Goal: Task Accomplishment & Management: Manage account settings

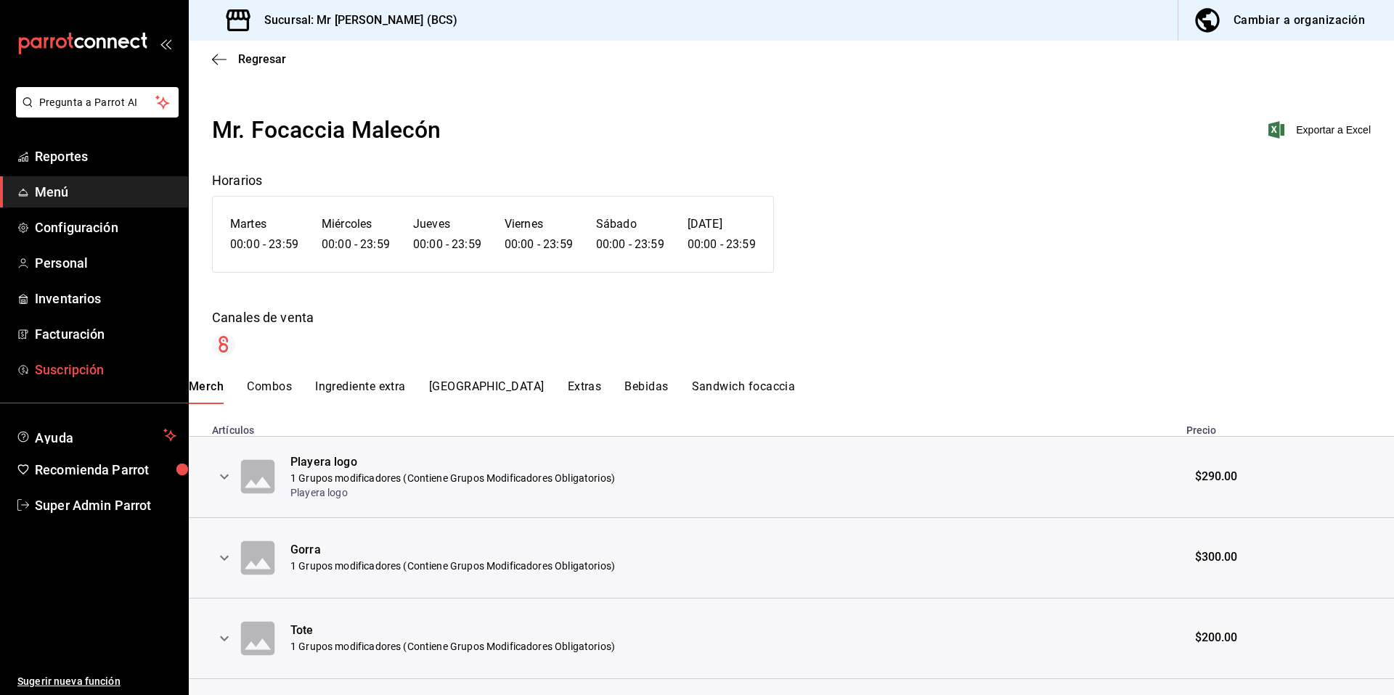
scroll to position [272, 0]
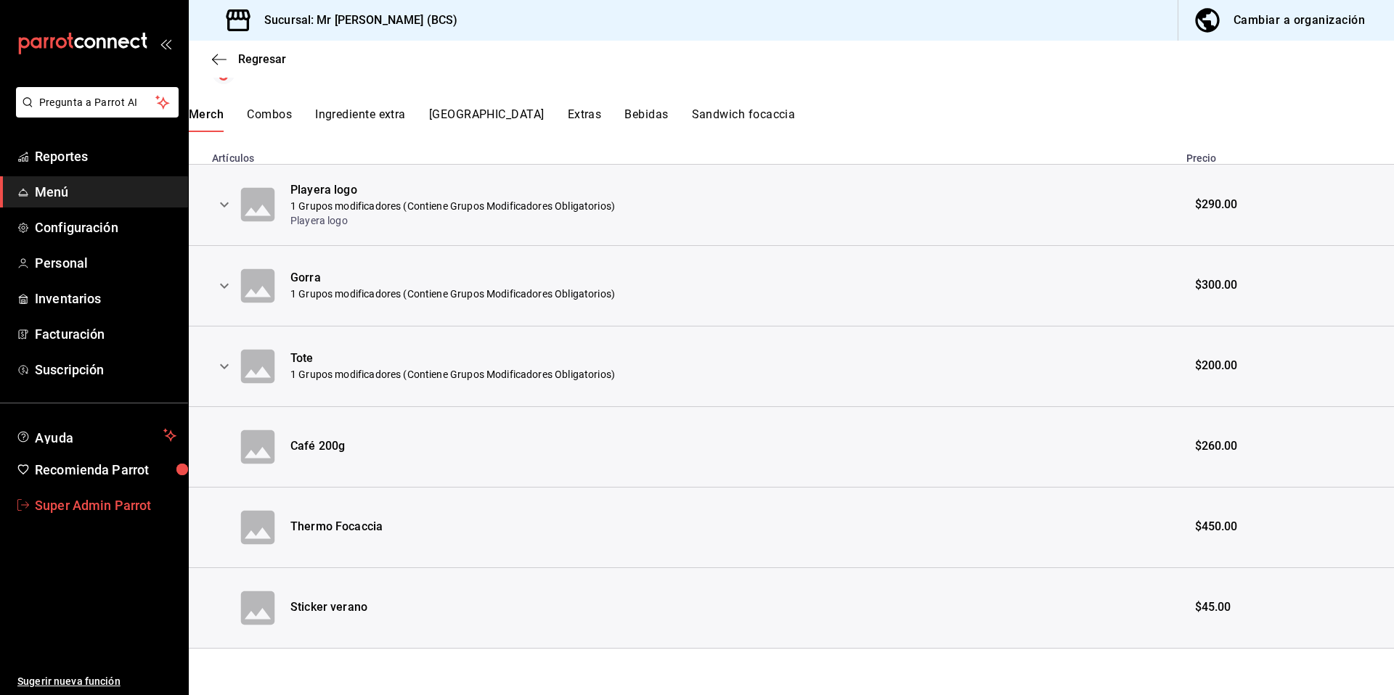
click at [92, 504] on span "Super Admin Parrot" at bounding box center [106, 506] width 142 height 20
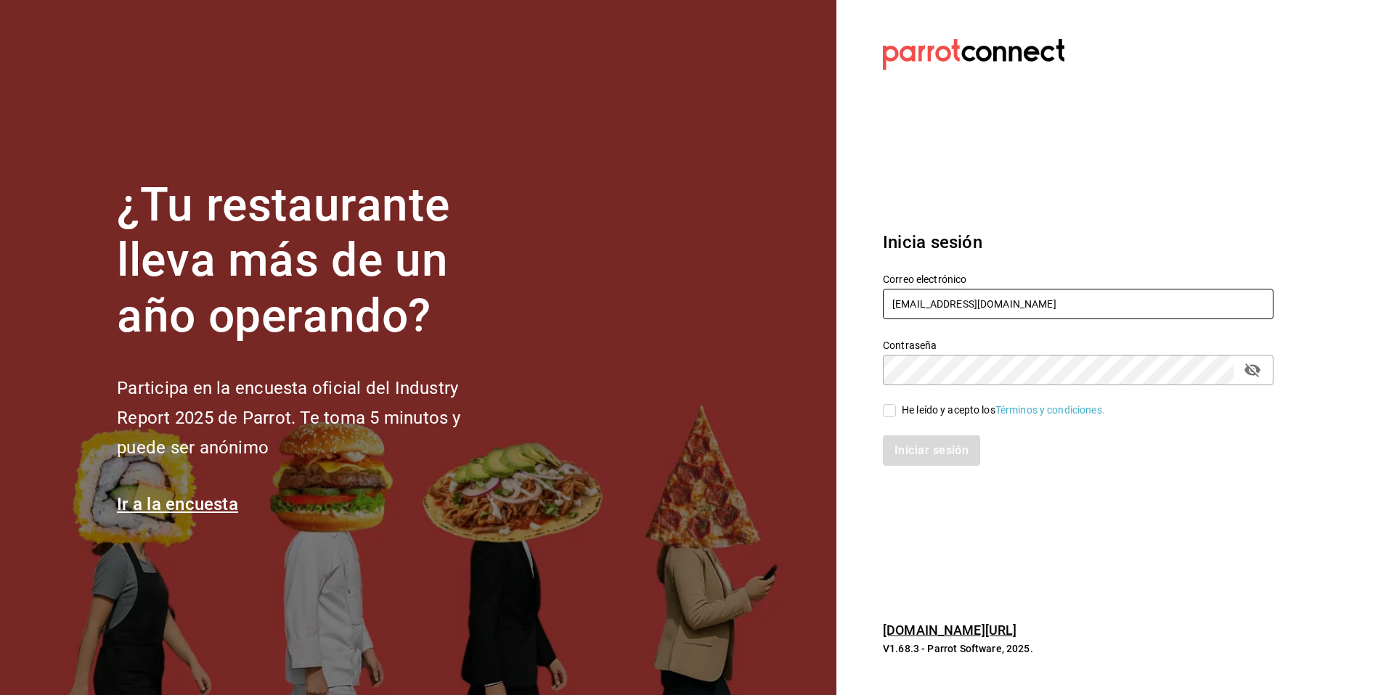
drag, startPoint x: 1081, startPoint y: 310, endPoint x: 875, endPoint y: 301, distance: 205.6
click at [875, 301] on div "Correo electrónico [EMAIL_ADDRESS][DOMAIN_NAME]" at bounding box center [1069, 288] width 408 height 66
type input "[EMAIL_ADDRESS][DOMAIN_NAME]"
click at [922, 418] on div "Iniciar sesión" at bounding box center [1069, 442] width 408 height 48
click at [923, 414] on div "He leído y acepto los Términos y condiciones." at bounding box center [1002, 410] width 203 height 15
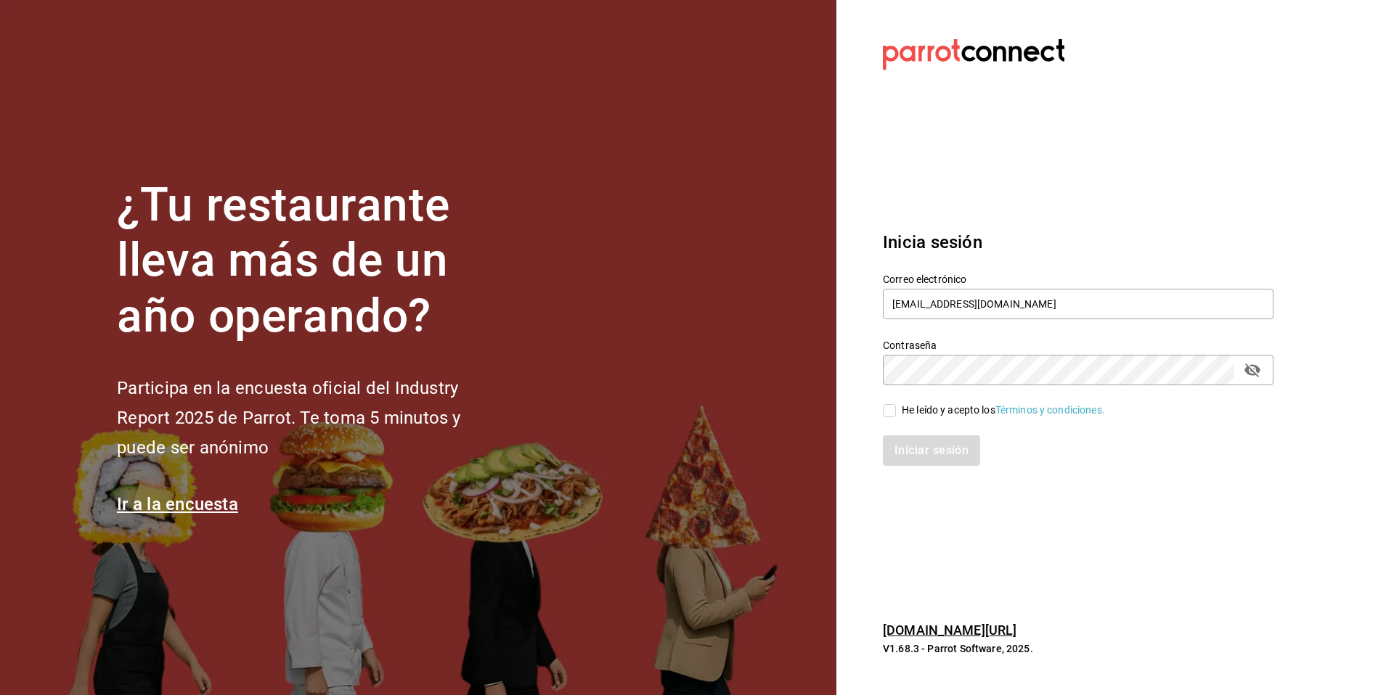
click at [896, 414] on input "He leído y acepto los Términos y condiciones." at bounding box center [889, 410] width 13 height 13
checkbox input "true"
click at [925, 441] on button "Iniciar sesión" at bounding box center [932, 450] width 99 height 30
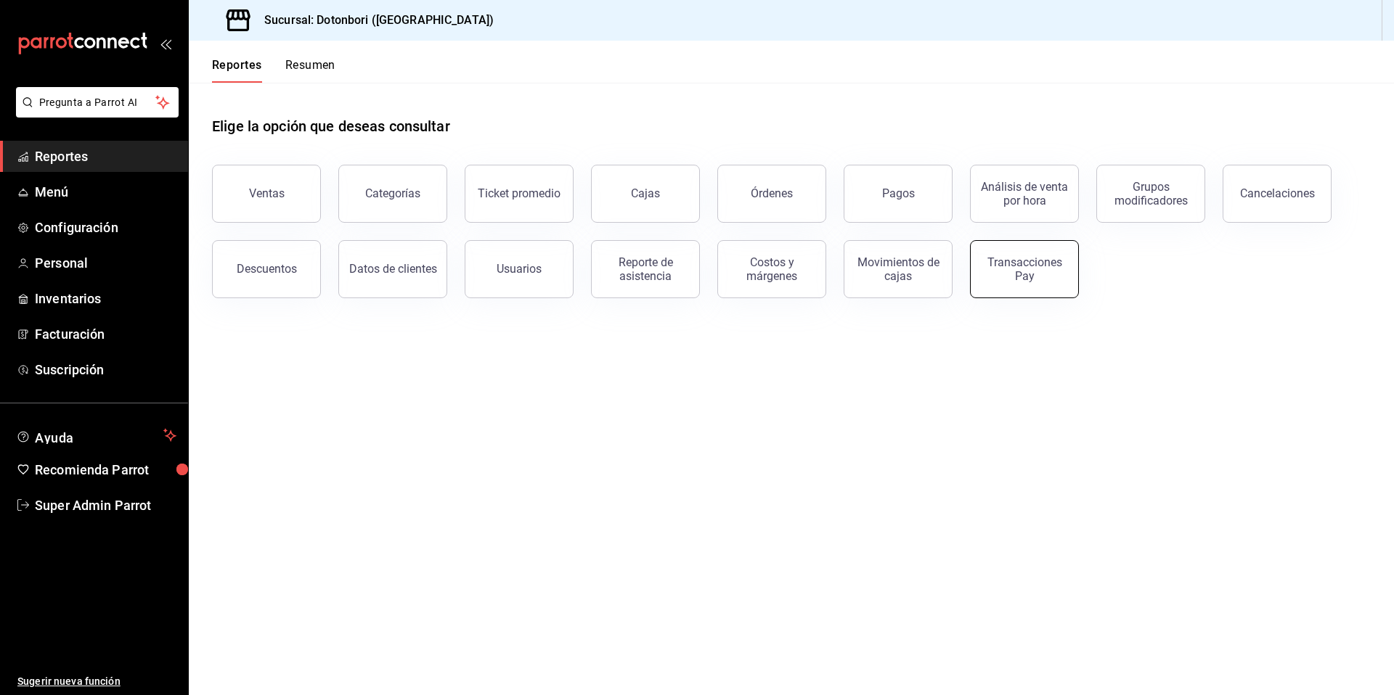
click at [1034, 290] on button "Transacciones Pay" at bounding box center [1024, 269] width 109 height 58
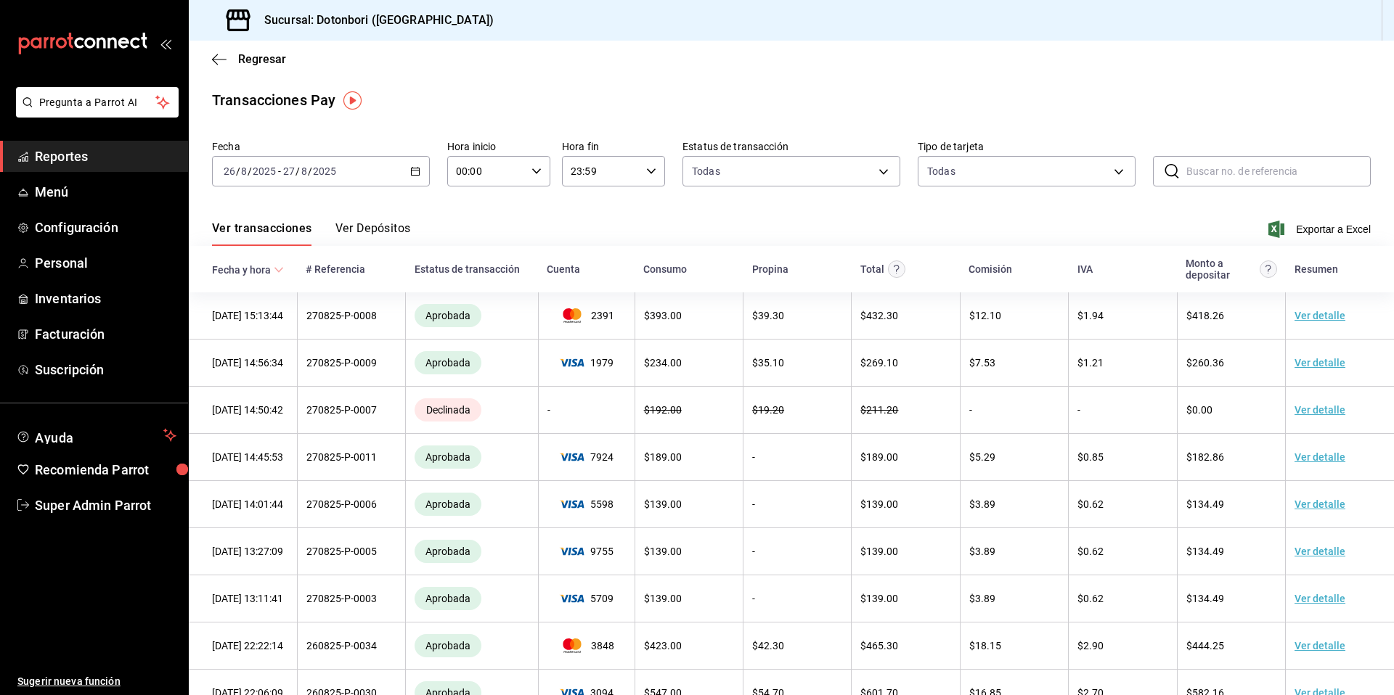
click at [414, 173] on icon "button" at bounding box center [415, 171] width 10 height 10
click at [505, 91] on div "Transacciones Pay" at bounding box center [791, 100] width 1158 height 22
click at [414, 166] on icon "button" at bounding box center [415, 171] width 10 height 10
click at [253, 342] on span "Año actual" at bounding box center [280, 345] width 113 height 15
click at [383, 222] on button "Ver Depósitos" at bounding box center [372, 233] width 75 height 25
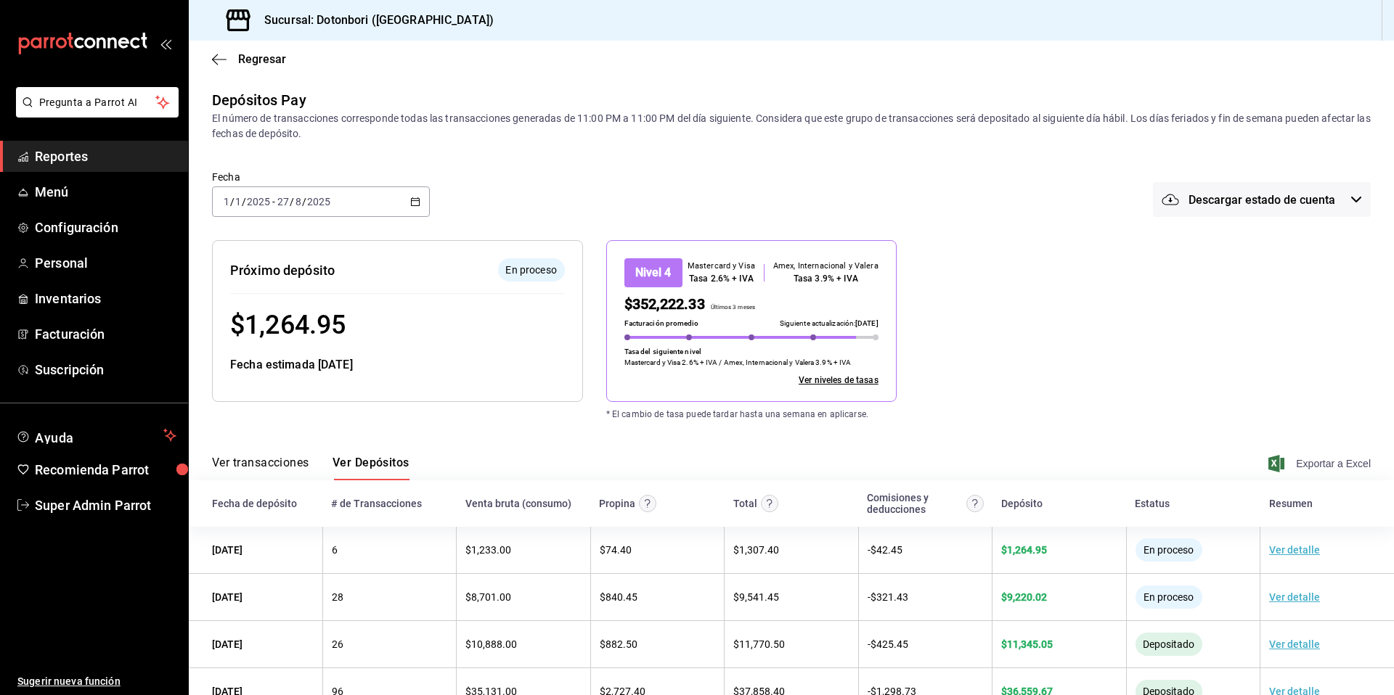
click at [1291, 466] on span "Exportar a Excel" at bounding box center [1320, 463] width 99 height 17
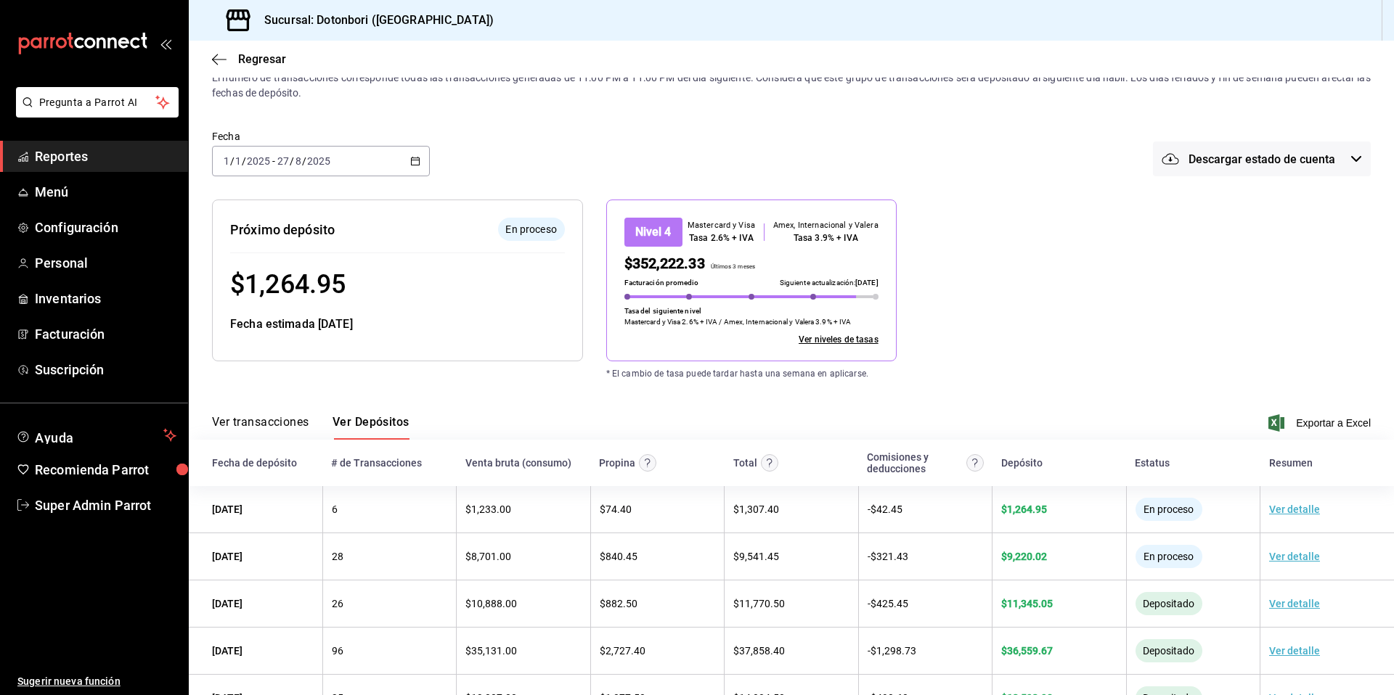
scroll to position [68, 0]
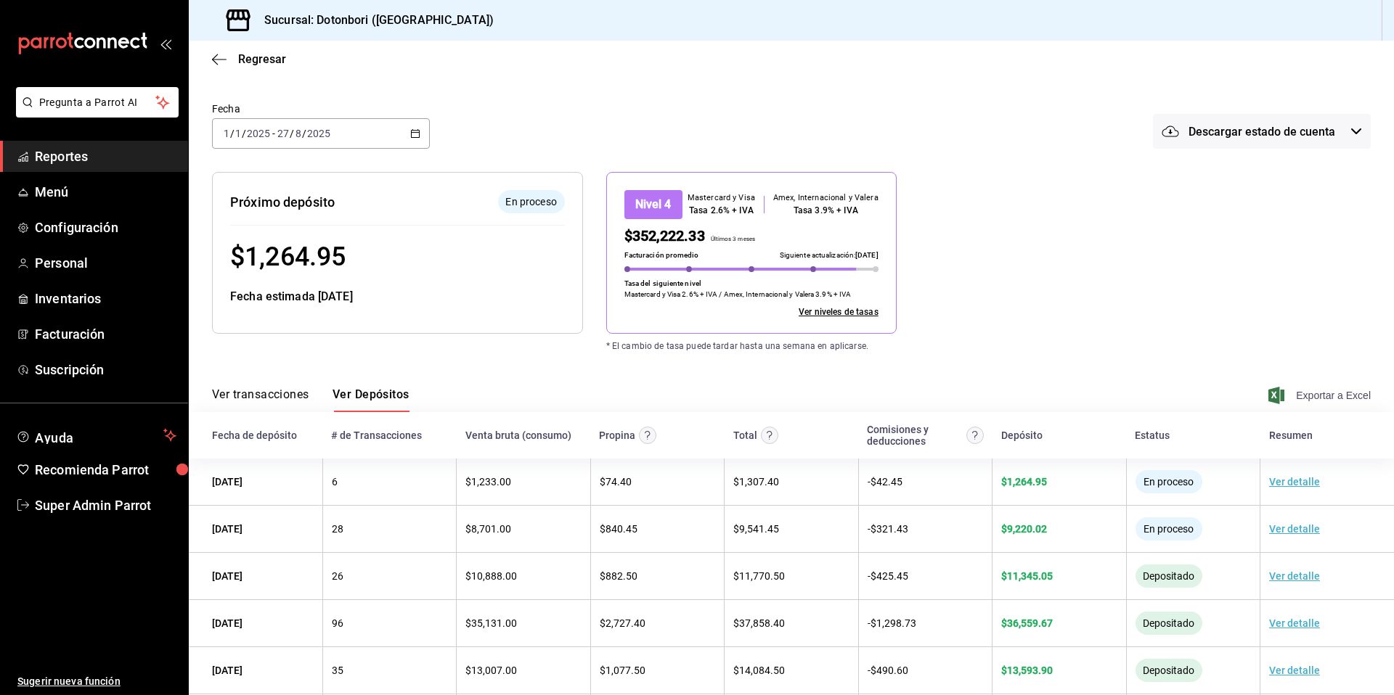
click at [1301, 396] on span "Exportar a Excel" at bounding box center [1320, 395] width 99 height 17
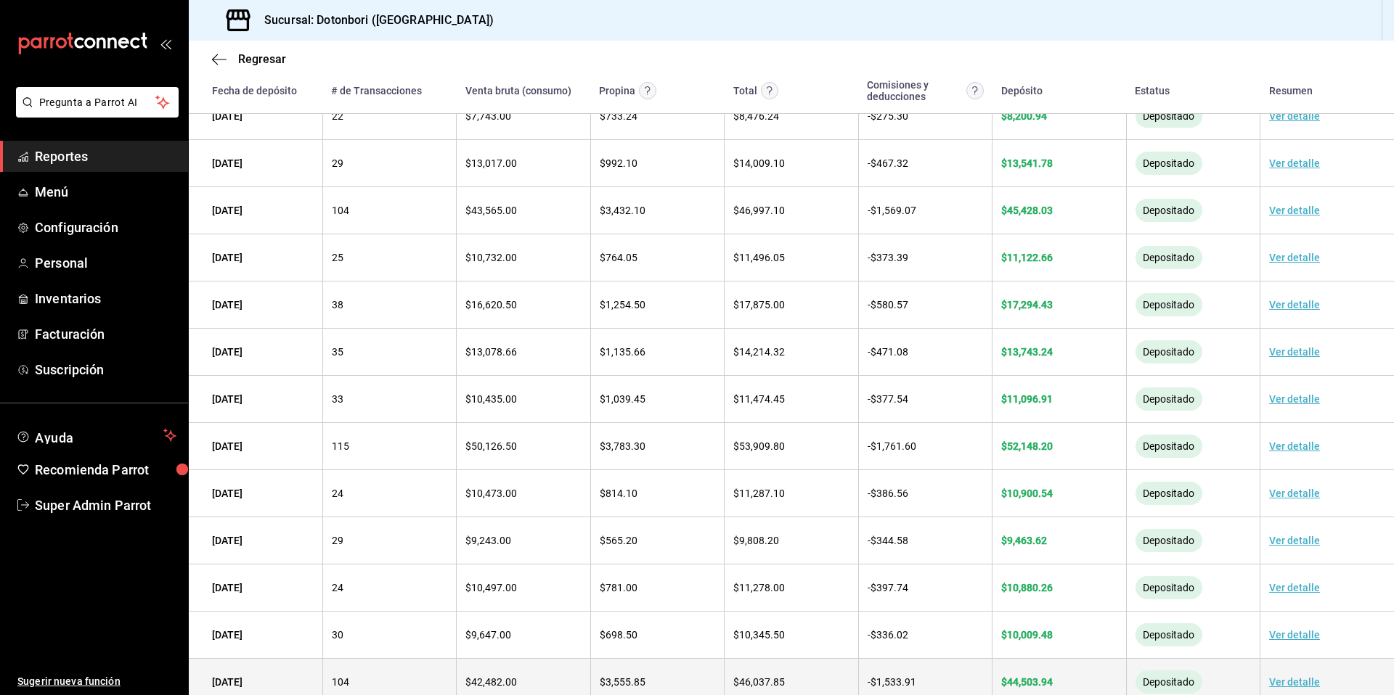
scroll to position [1216, 0]
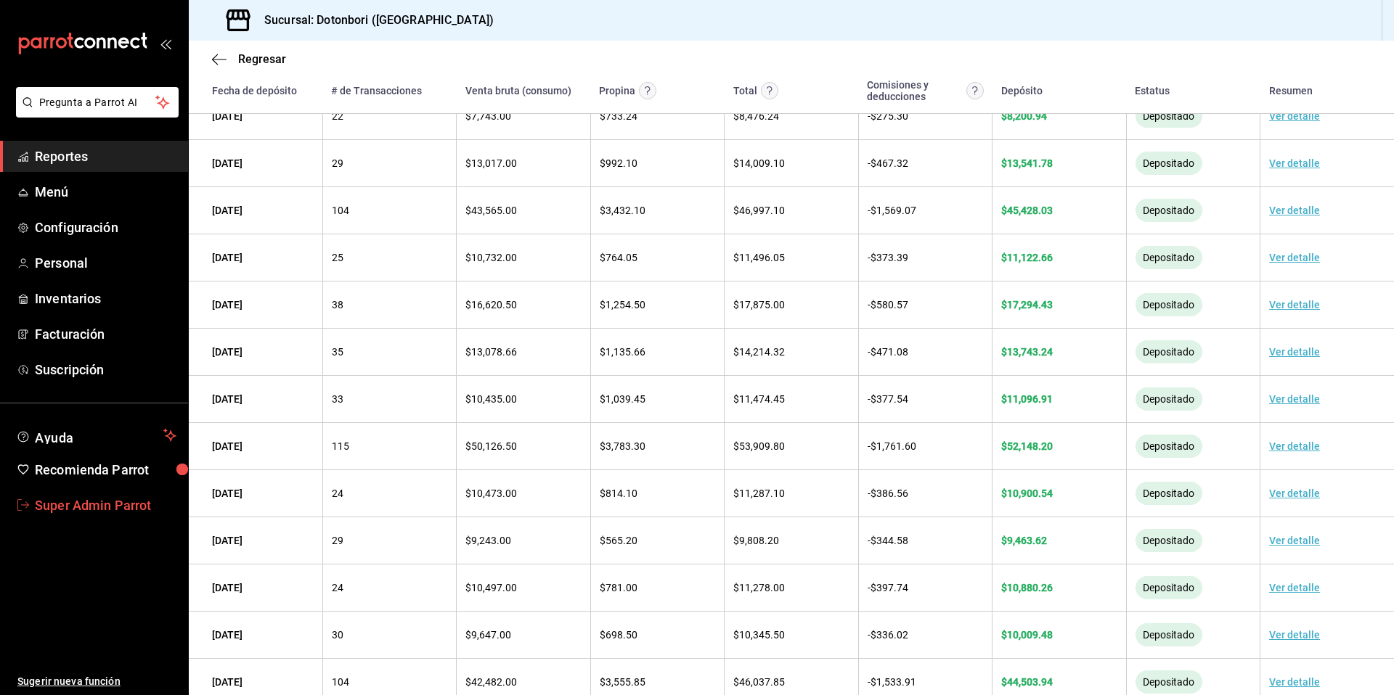
click at [126, 509] on span "Super Admin Parrot" at bounding box center [106, 506] width 142 height 20
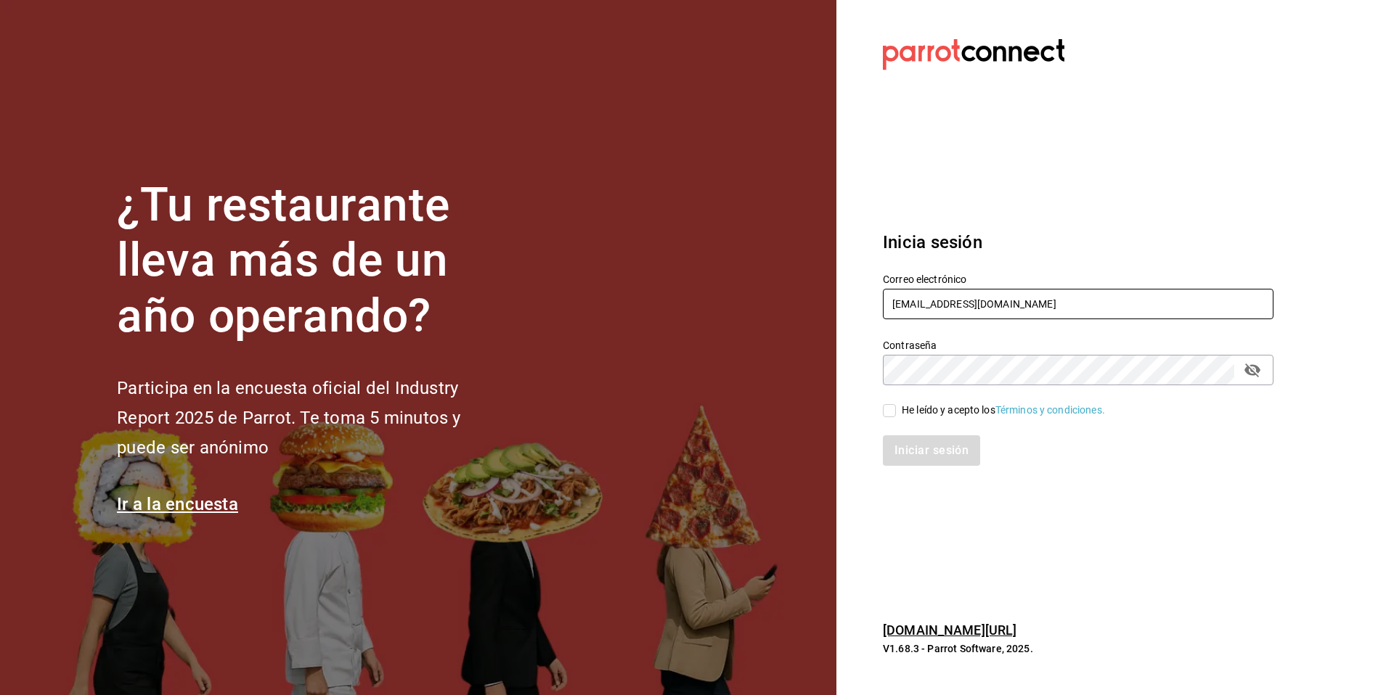
drag, startPoint x: 988, startPoint y: 303, endPoint x: 879, endPoint y: 300, distance: 108.9
click at [879, 300] on div "Correo electrónico dotonbori@mty.com" at bounding box center [1069, 288] width 408 height 66
drag, startPoint x: 1012, startPoint y: 300, endPoint x: 887, endPoint y: 298, distance: 124.9
click at [887, 298] on input "dotonbori@mty.com" at bounding box center [1078, 304] width 390 height 30
paste input "maranato@mty.com"
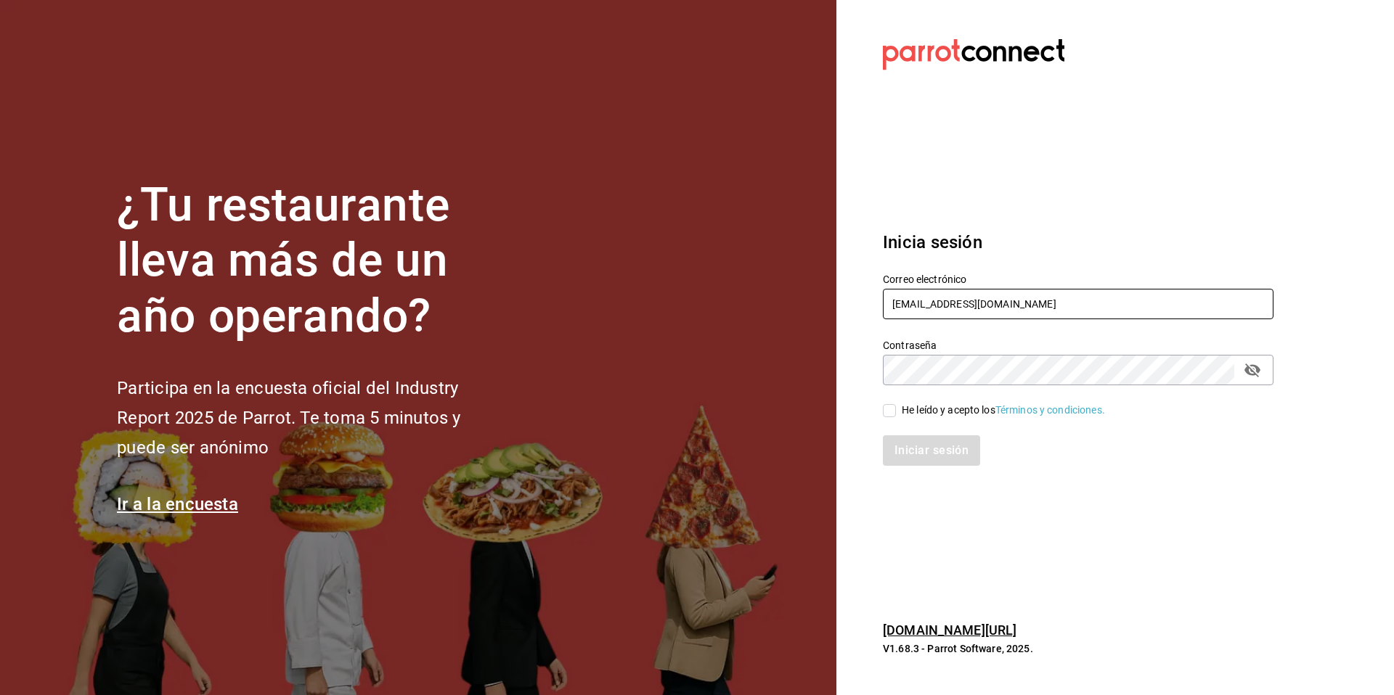
type input "maranato@mty.com"
click at [918, 461] on div "Iniciar sesión" at bounding box center [1078, 450] width 390 height 30
click at [925, 413] on div "He leído y acepto los Términos y condiciones." at bounding box center [1002, 410] width 203 height 15
click at [896, 413] on input "He leído y acepto los Términos y condiciones." at bounding box center [889, 410] width 13 height 13
checkbox input "true"
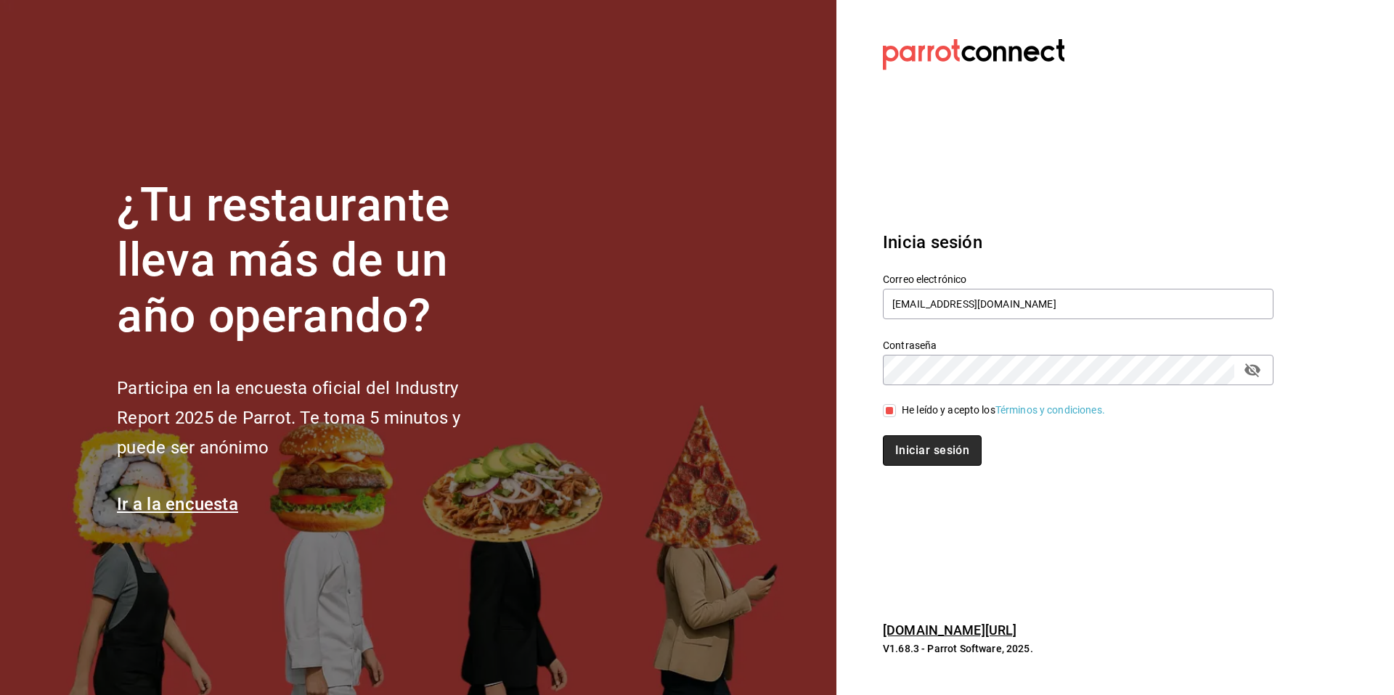
click at [918, 450] on button "Iniciar sesión" at bounding box center [932, 450] width 99 height 30
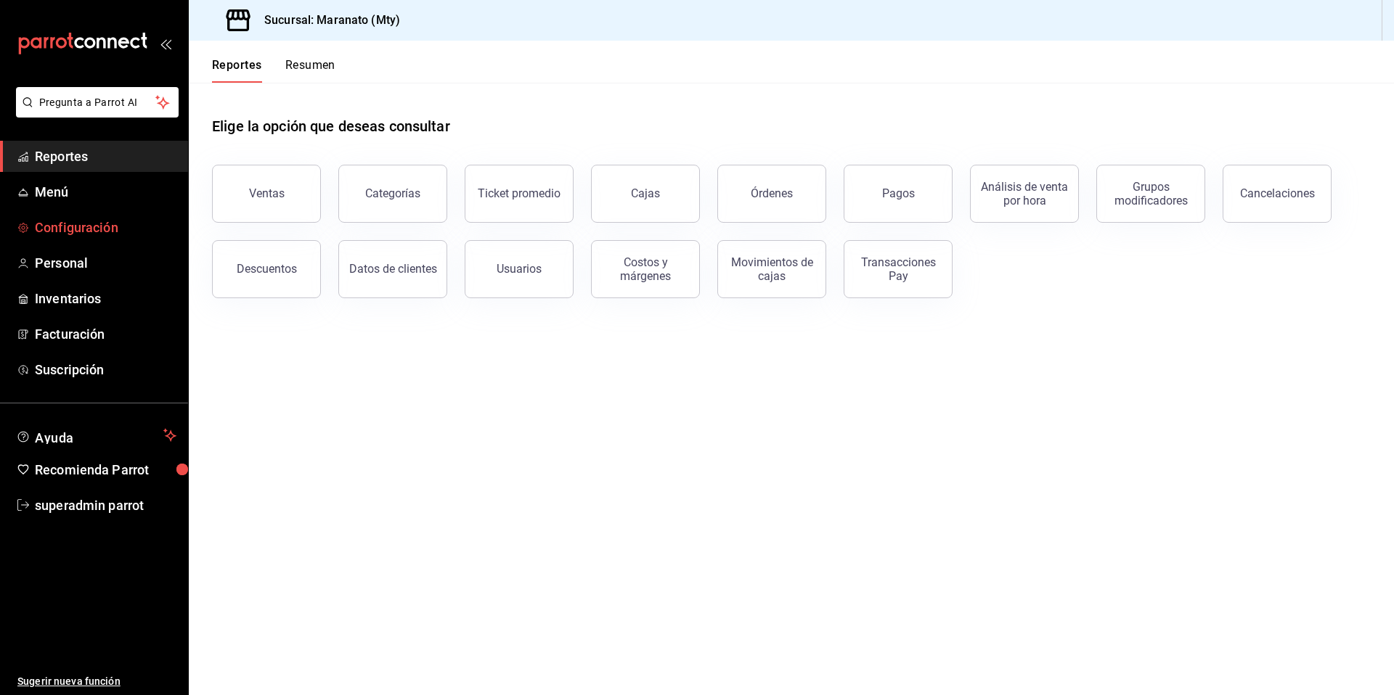
click at [102, 230] on span "Configuración" at bounding box center [106, 228] width 142 height 20
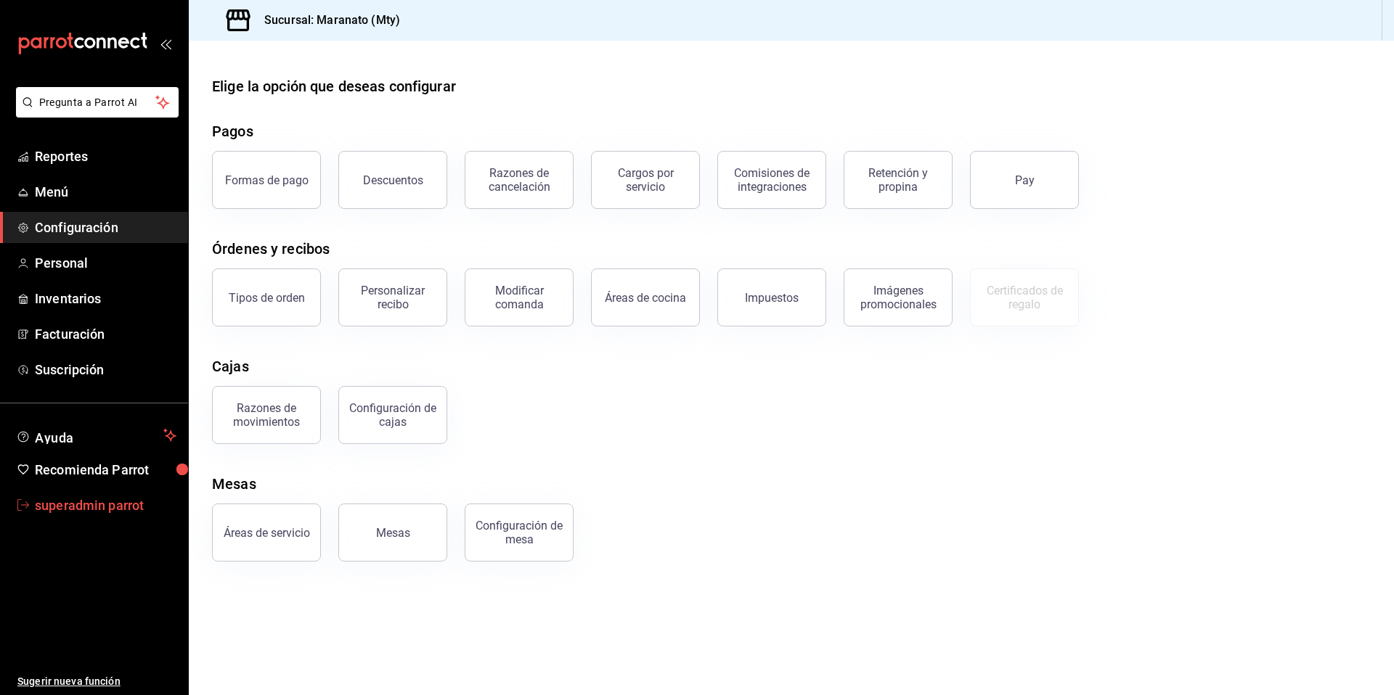
click at [121, 511] on span "superadmin parrot" at bounding box center [106, 506] width 142 height 20
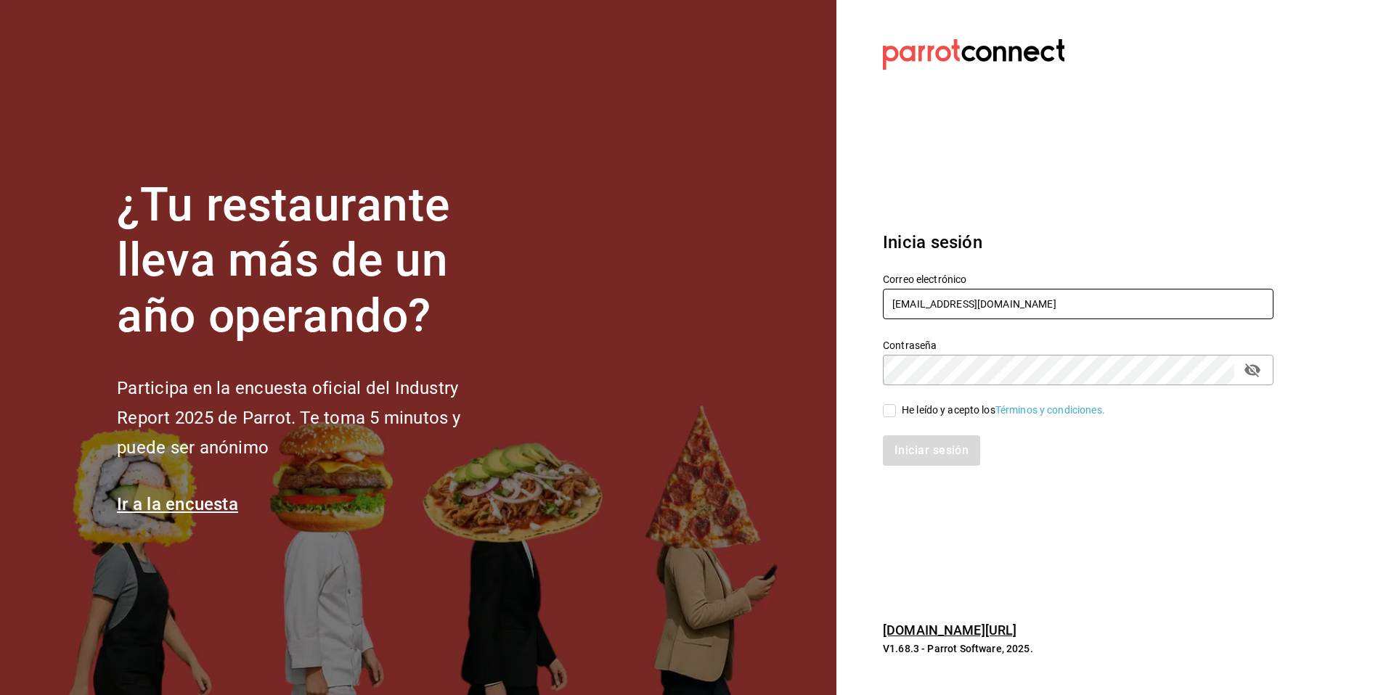
drag, startPoint x: 999, startPoint y: 314, endPoint x: 887, endPoint y: 304, distance: 112.2
click at [887, 304] on input "maranato@mty.com" at bounding box center [1078, 304] width 390 height 30
type input "gorditas@donadina.com"
click at [909, 398] on div "He leído y acepto los Términos y condiciones." at bounding box center [1069, 401] width 408 height 33
click at [907, 412] on div "He leído y acepto los Términos y condiciones." at bounding box center [1002, 410] width 203 height 15
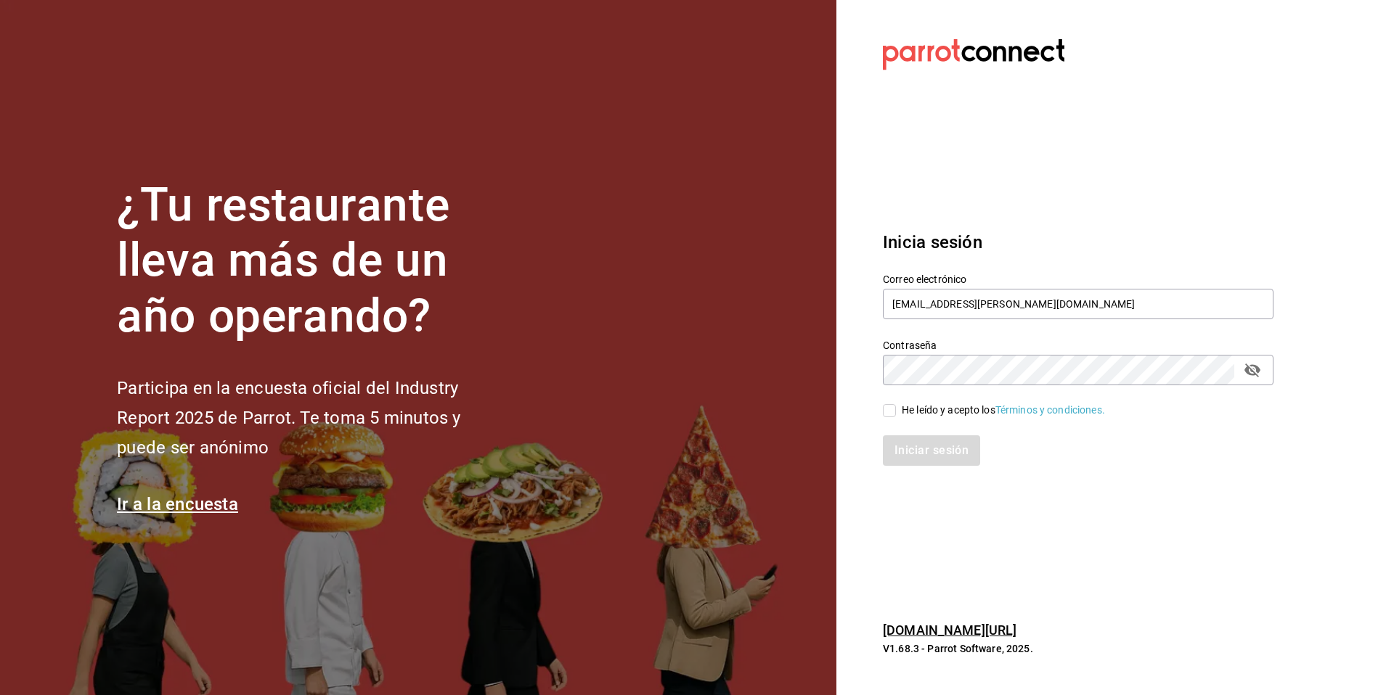
click at [896, 412] on input "He leído y acepto los Términos y condiciones." at bounding box center [889, 410] width 13 height 13
checkbox input "true"
click at [903, 449] on button "Iniciar sesión" at bounding box center [932, 450] width 99 height 30
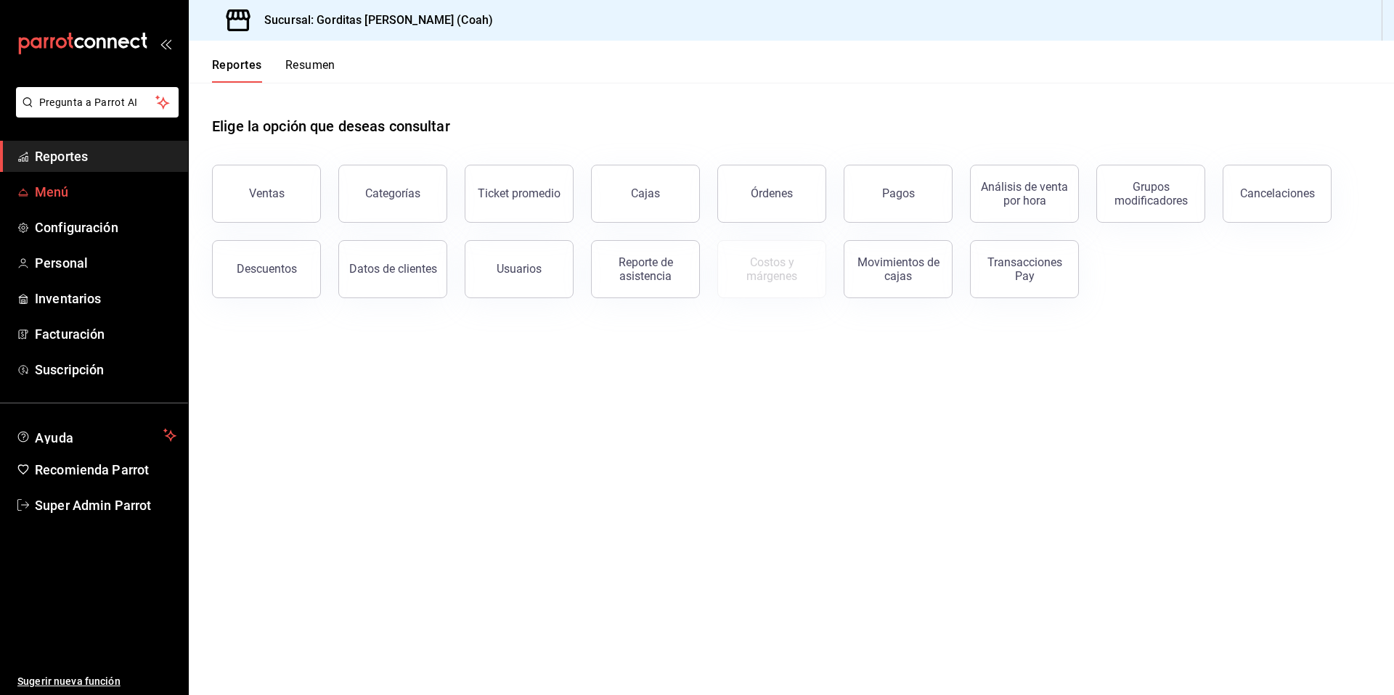
click at [64, 200] on span "Menú" at bounding box center [106, 192] width 142 height 20
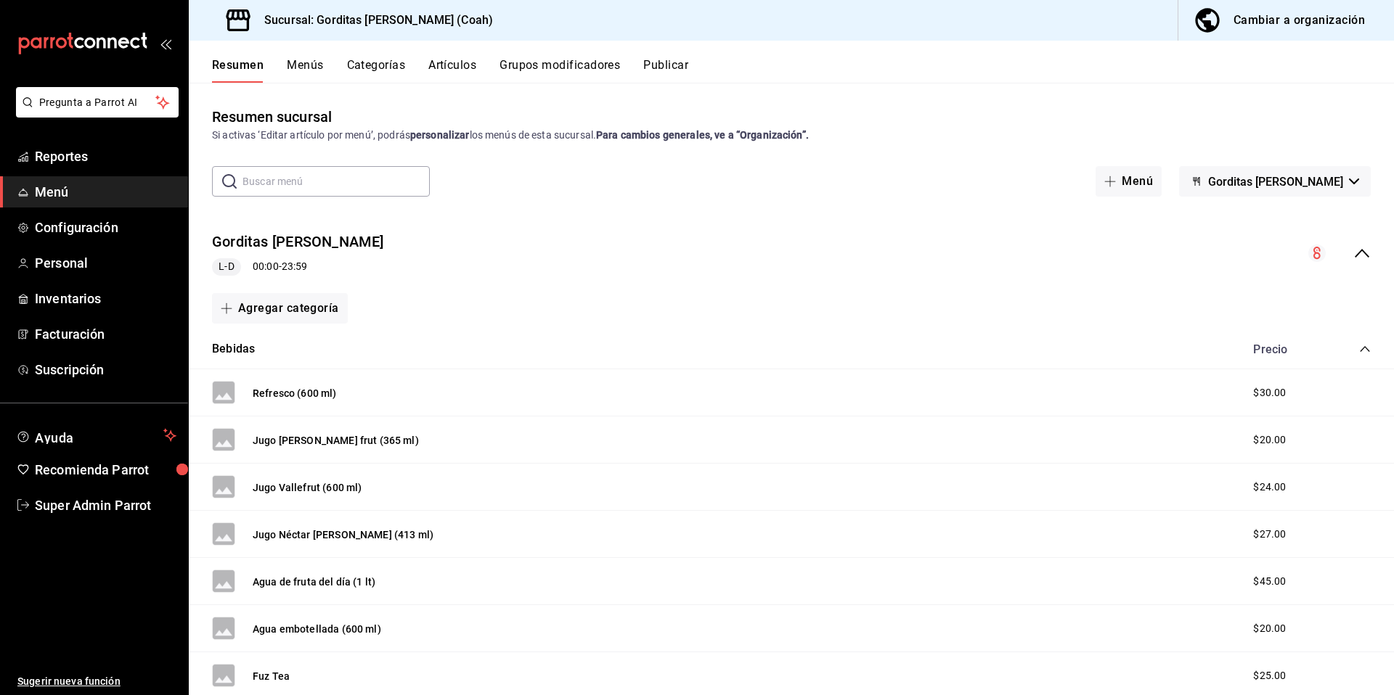
click at [554, 68] on button "Grupos modificadores" at bounding box center [559, 70] width 120 height 25
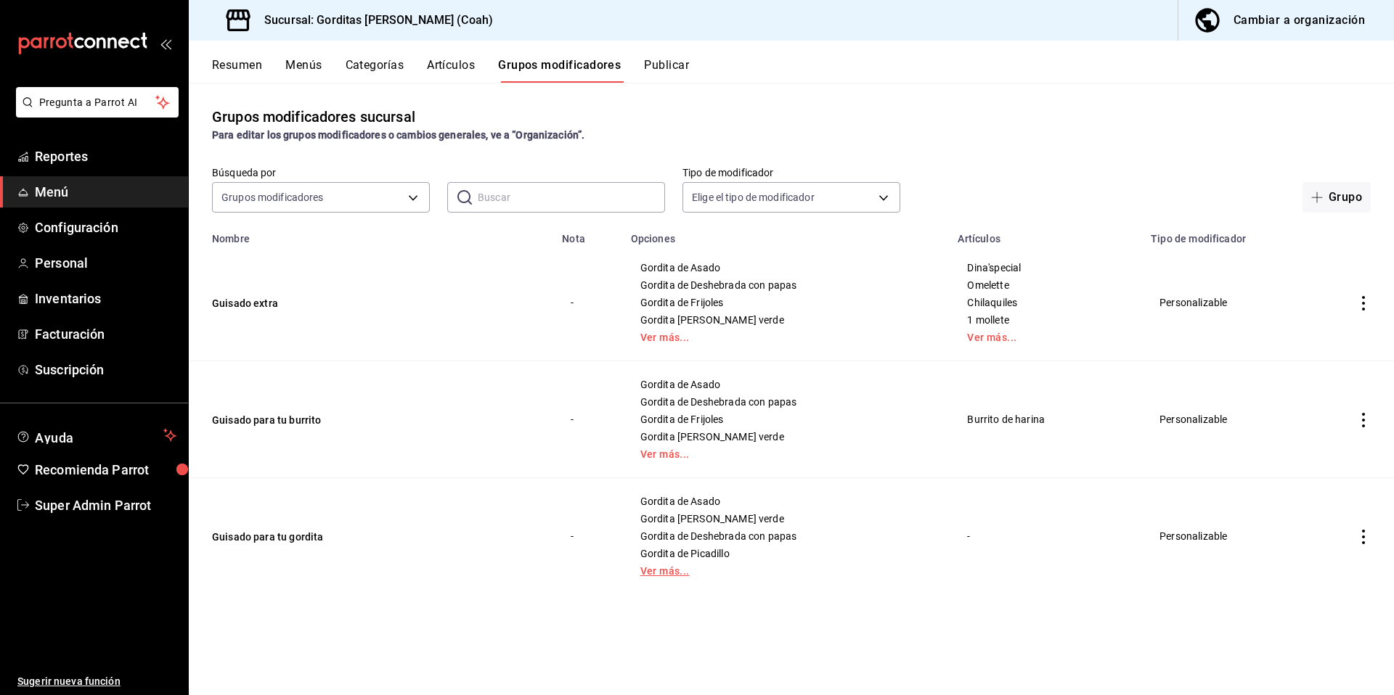
click at [659, 575] on link "Ver más..." at bounding box center [785, 571] width 291 height 10
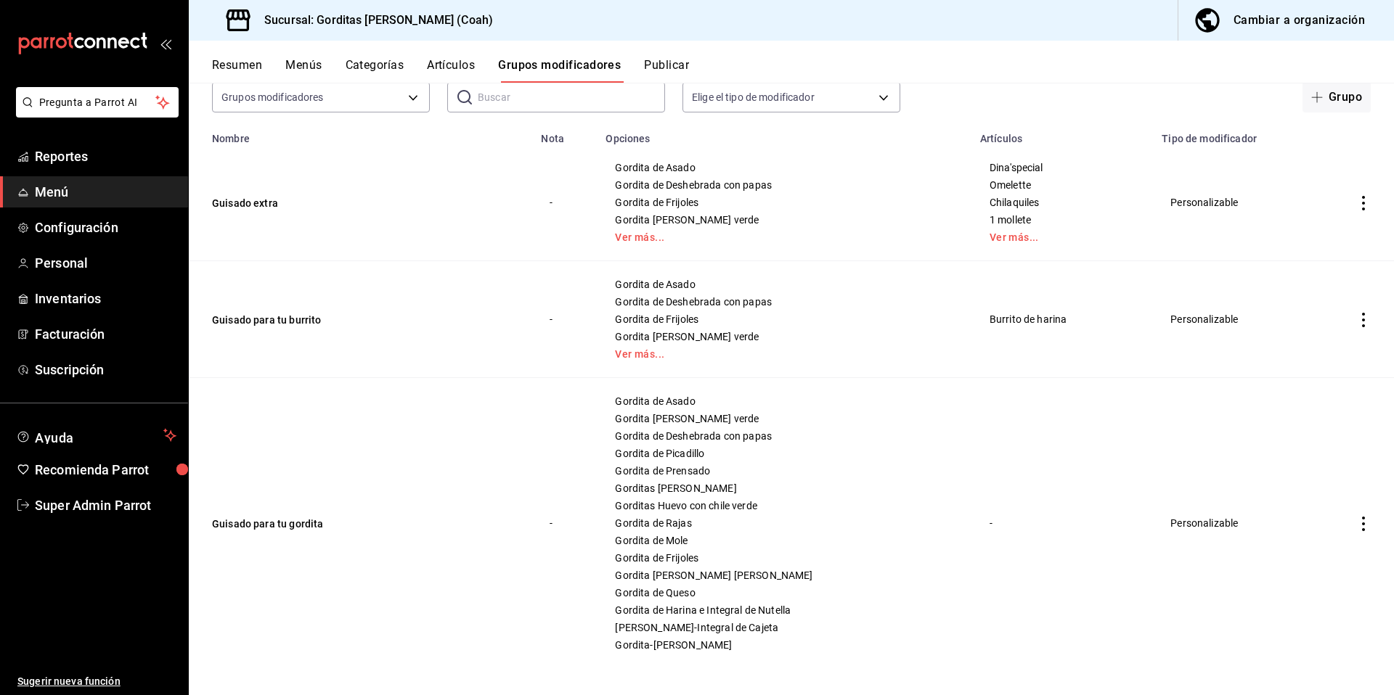
scroll to position [109, 0]
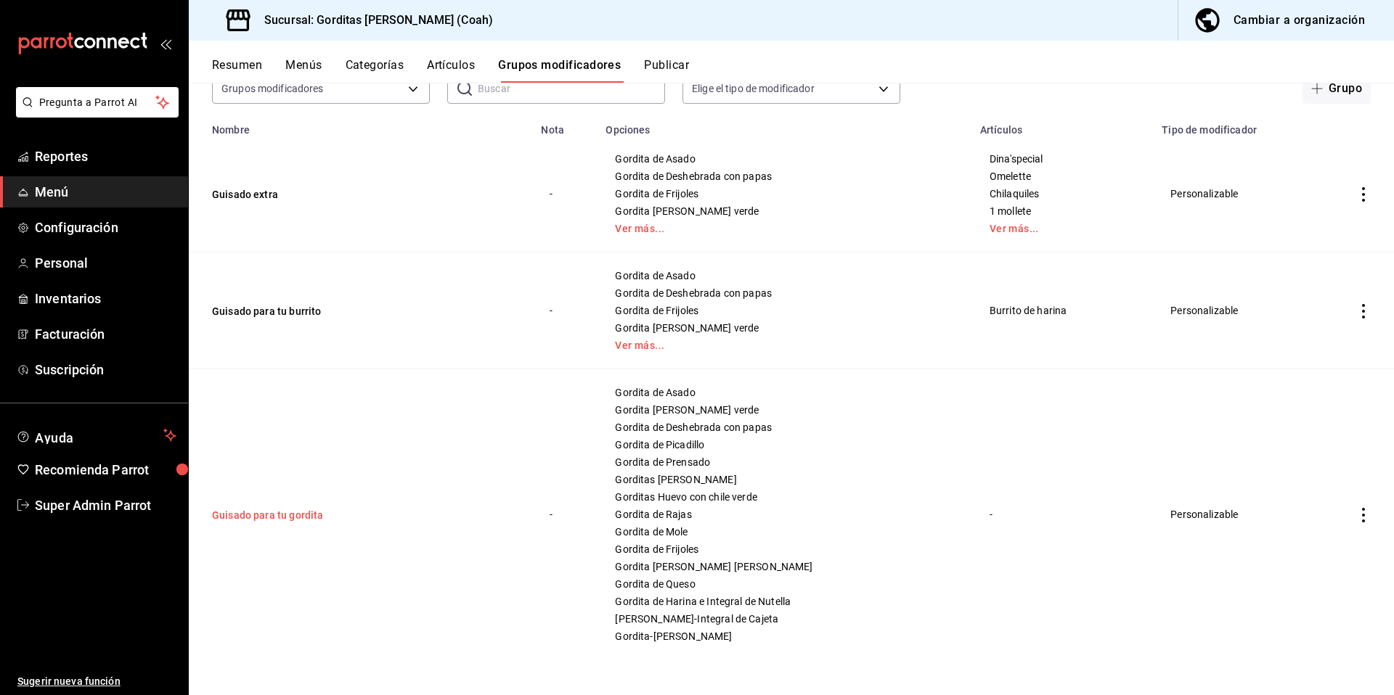
click at [269, 518] on button "Guisado para tu gordita" at bounding box center [299, 515] width 174 height 15
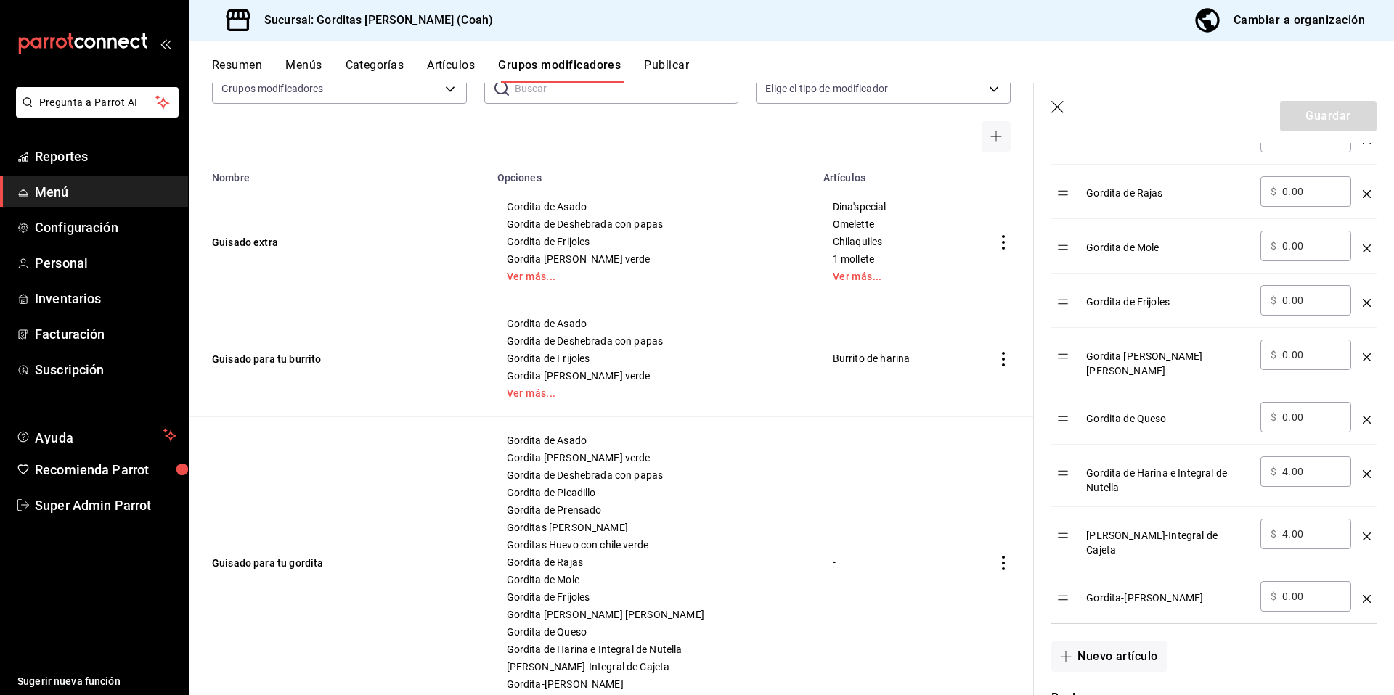
scroll to position [1391, 0]
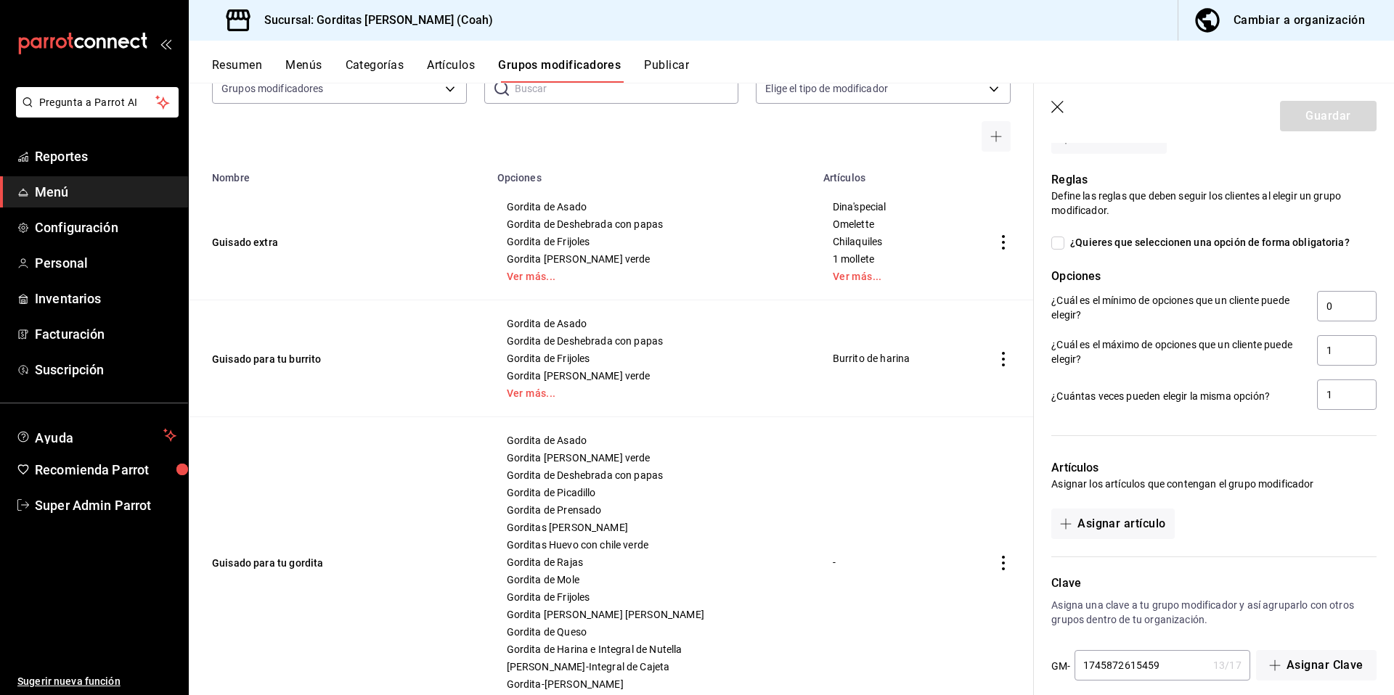
click at [1052, 111] on icon "button" at bounding box center [1057, 107] width 12 height 12
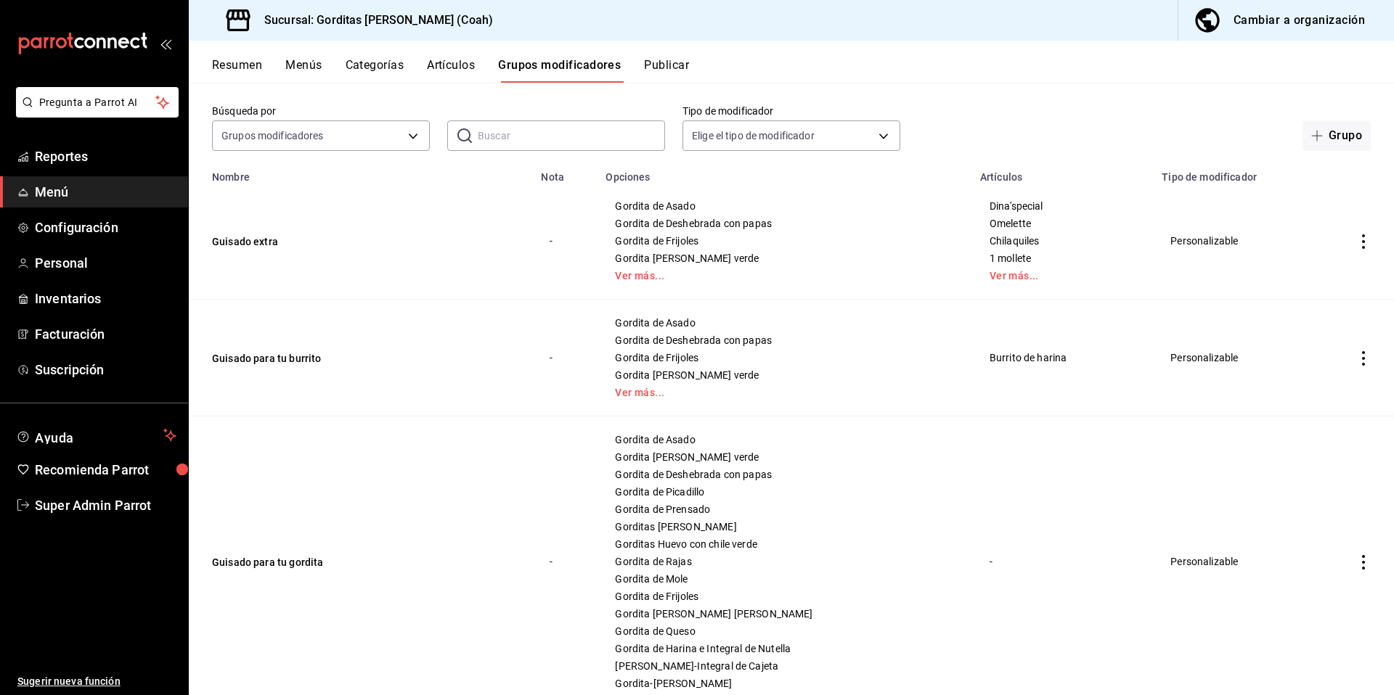
scroll to position [26, 0]
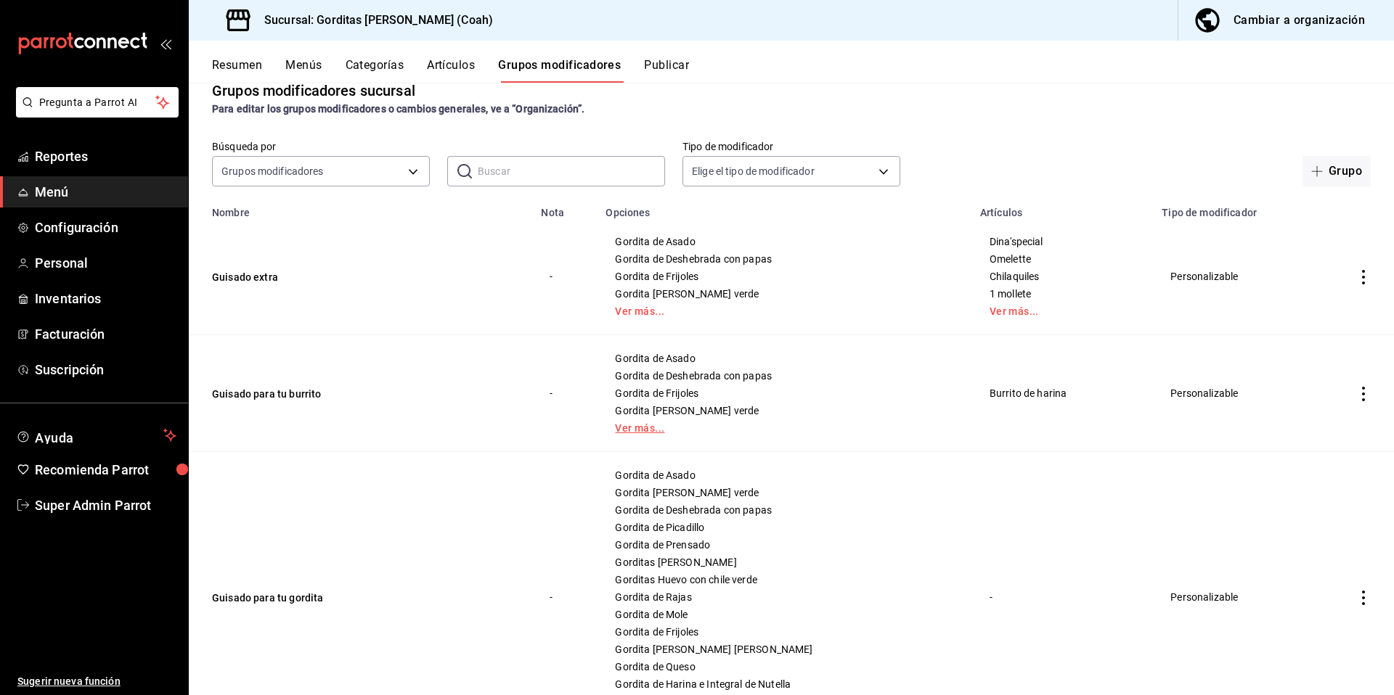
click at [647, 428] on link "Ver más..." at bounding box center [784, 428] width 338 height 10
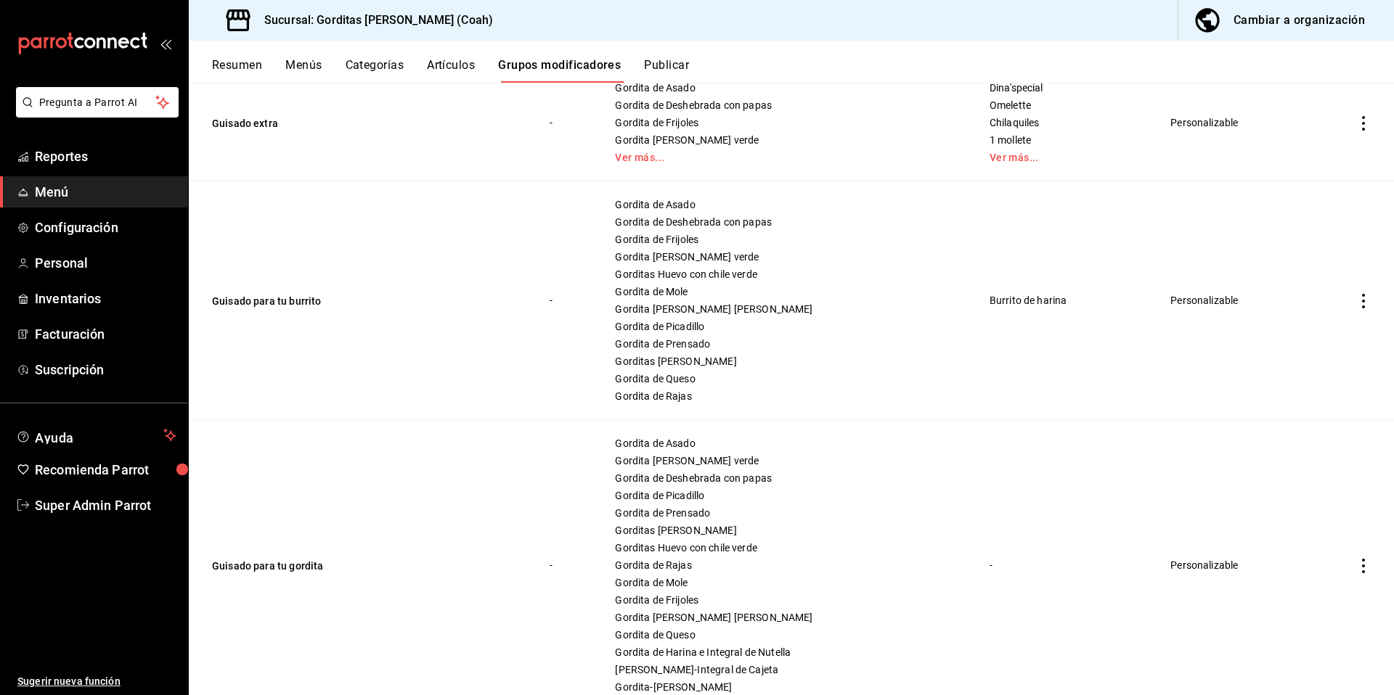
scroll to position [0, 0]
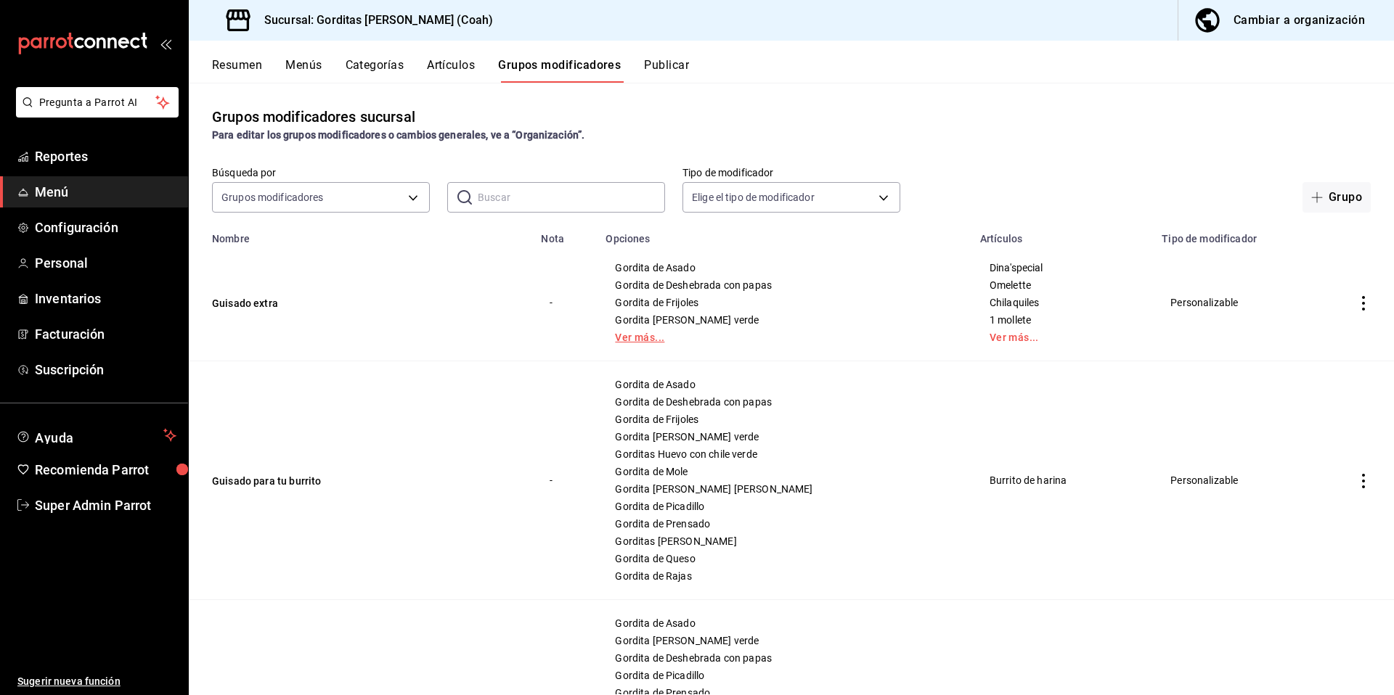
click at [657, 338] on link "Ver más..." at bounding box center [784, 337] width 338 height 10
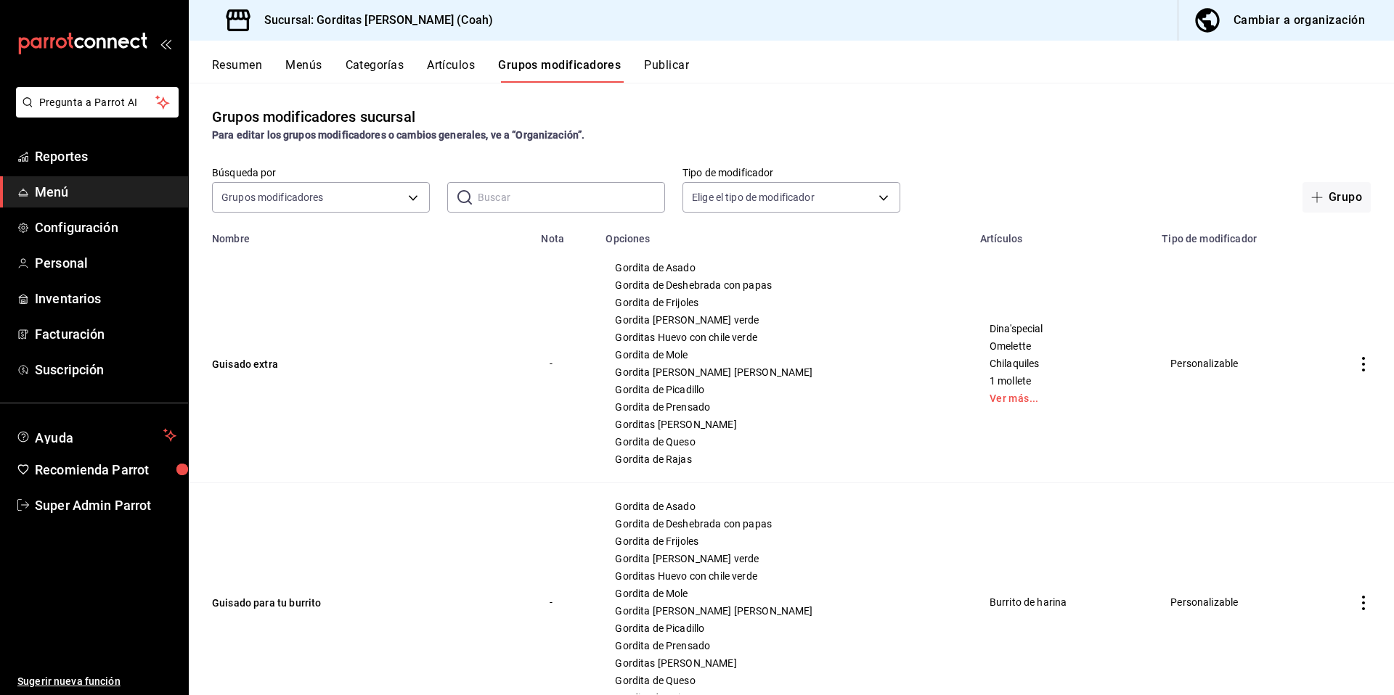
scroll to position [3, 0]
click at [994, 401] on link "Ver más..." at bounding box center [1061, 395] width 145 height 10
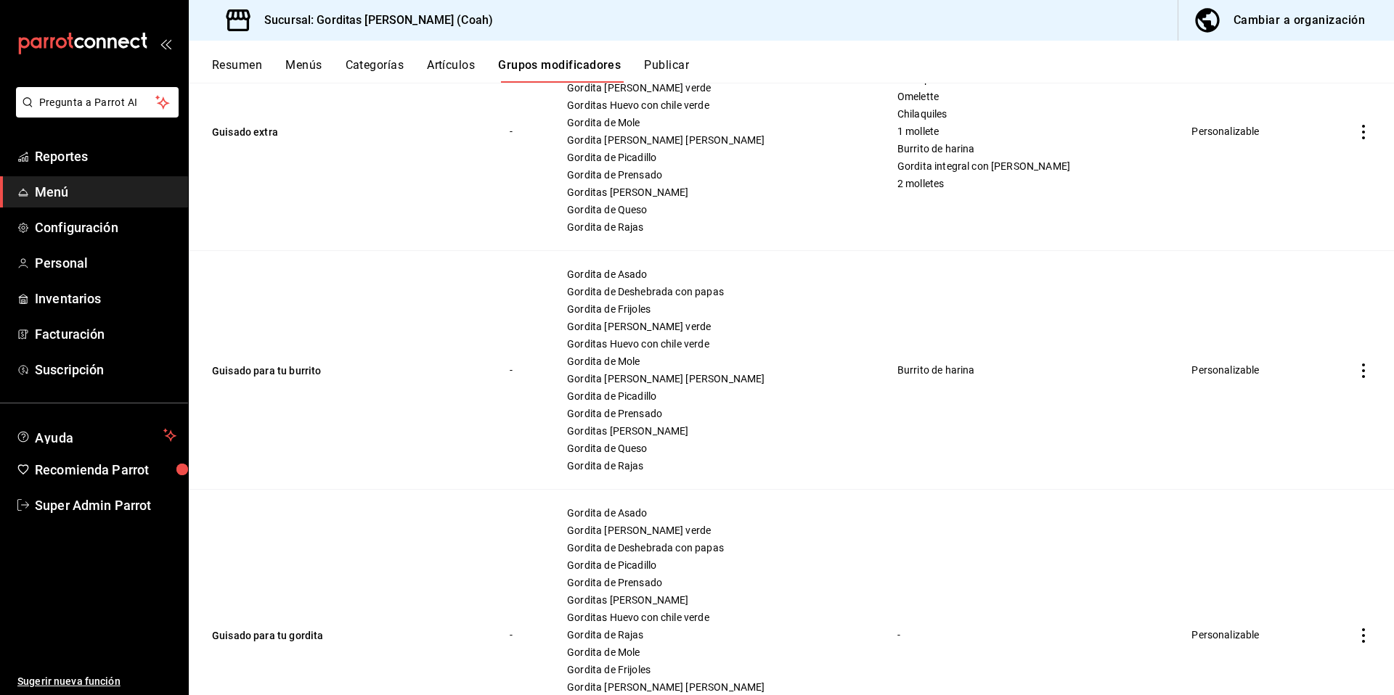
scroll to position [210, 0]
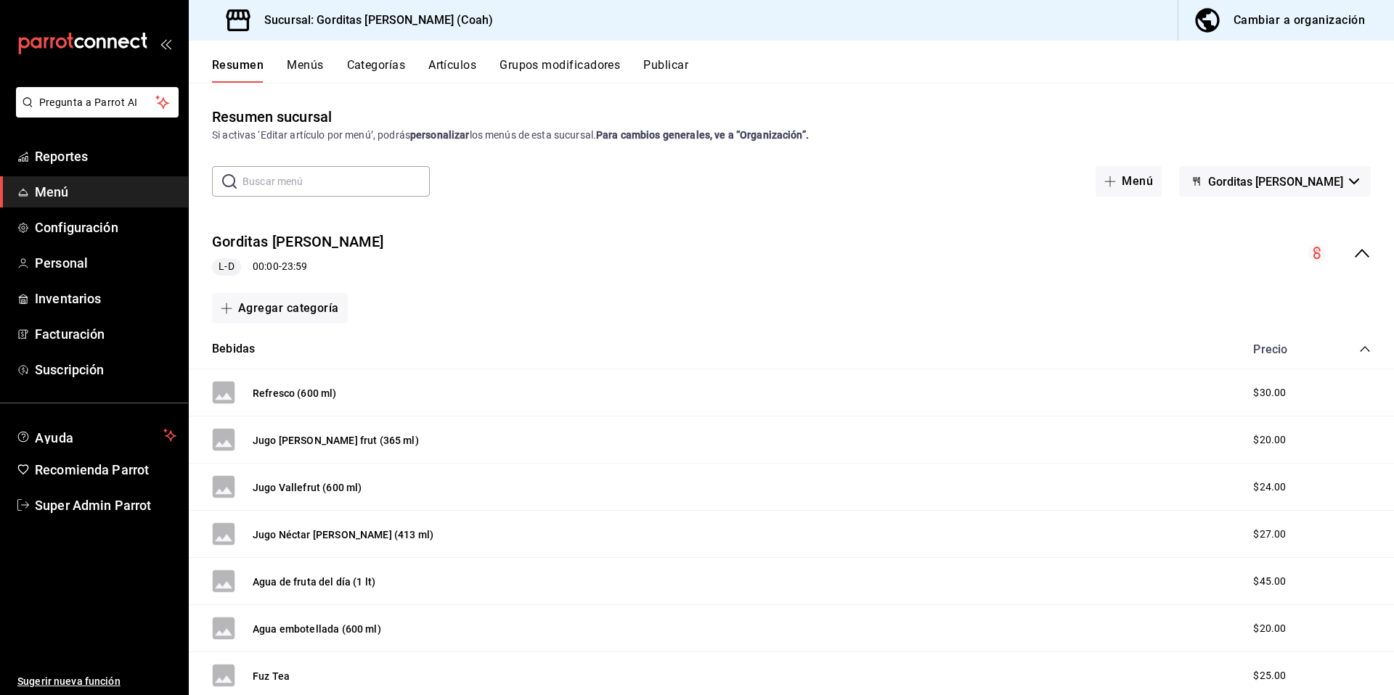
click at [299, 73] on button "Menús" at bounding box center [305, 70] width 36 height 25
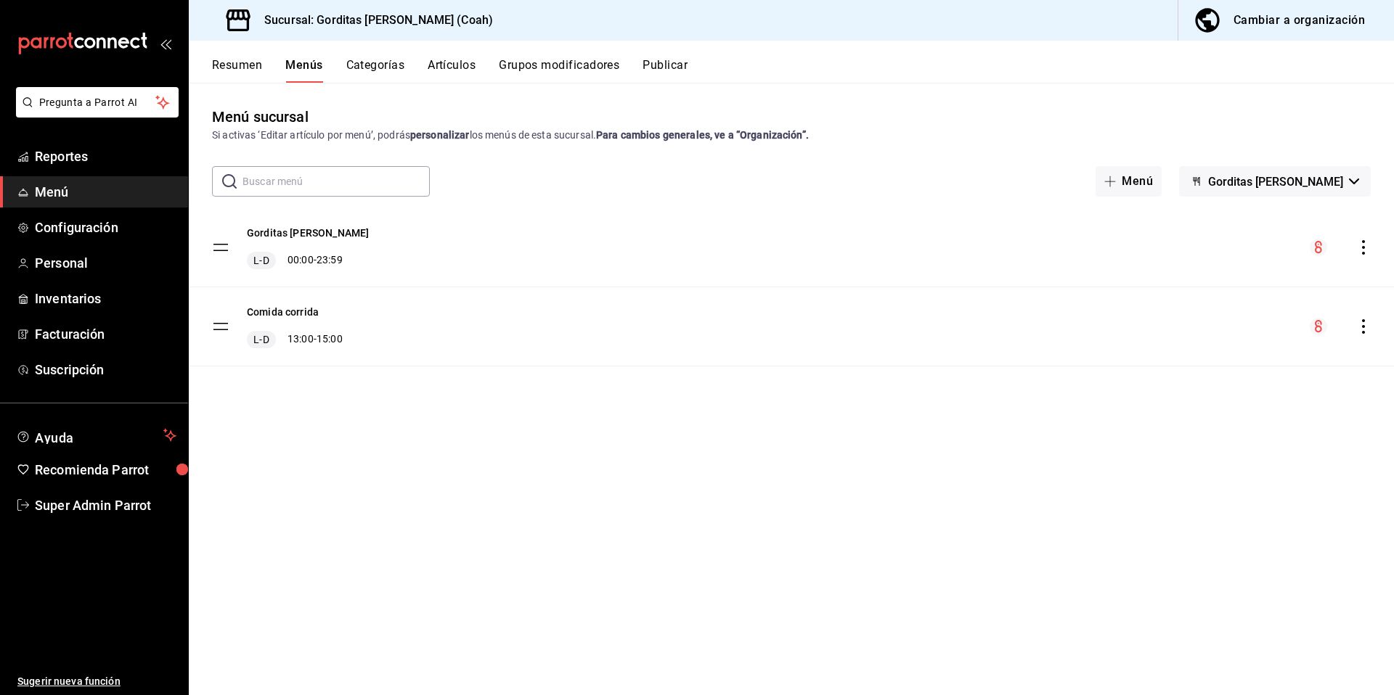
click at [1369, 245] on icon "actions" at bounding box center [1363, 247] width 15 height 15
click at [1203, 337] on span "Previsualizar" at bounding box center [1248, 340] width 177 height 15
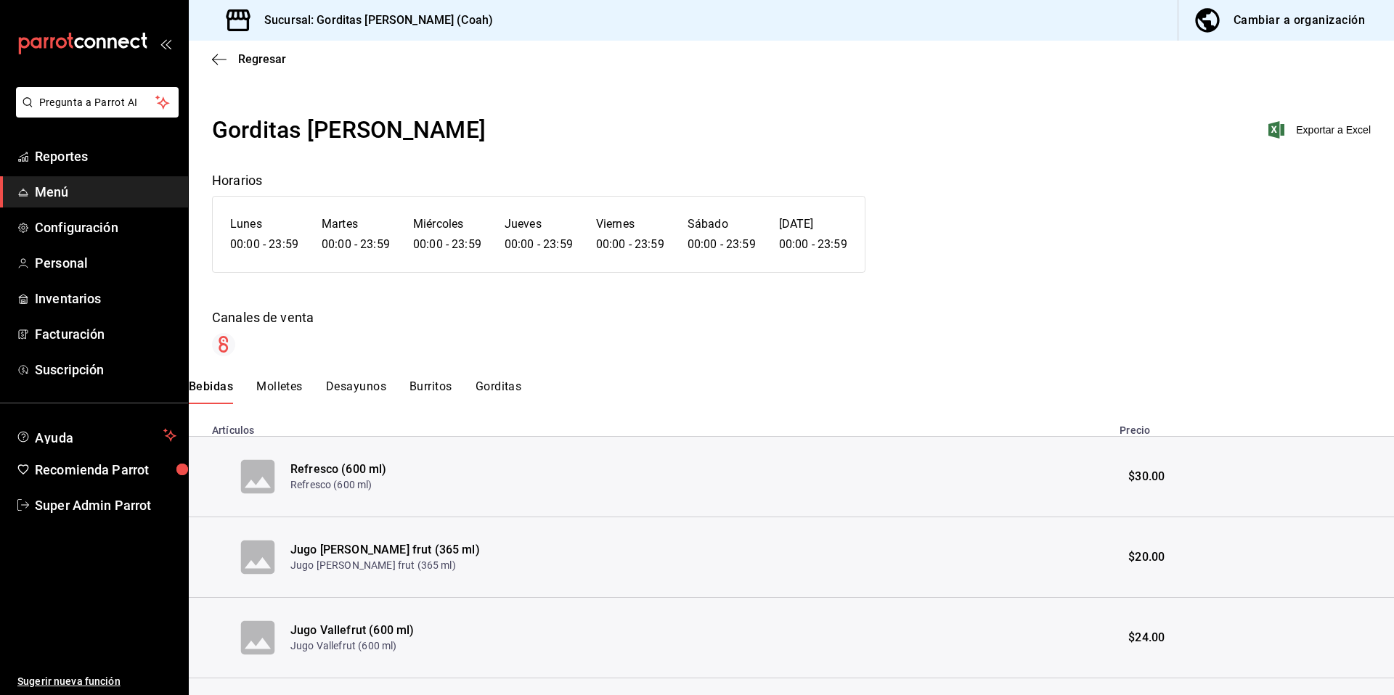
click at [502, 392] on button "Gorditas" at bounding box center [498, 392] width 46 height 25
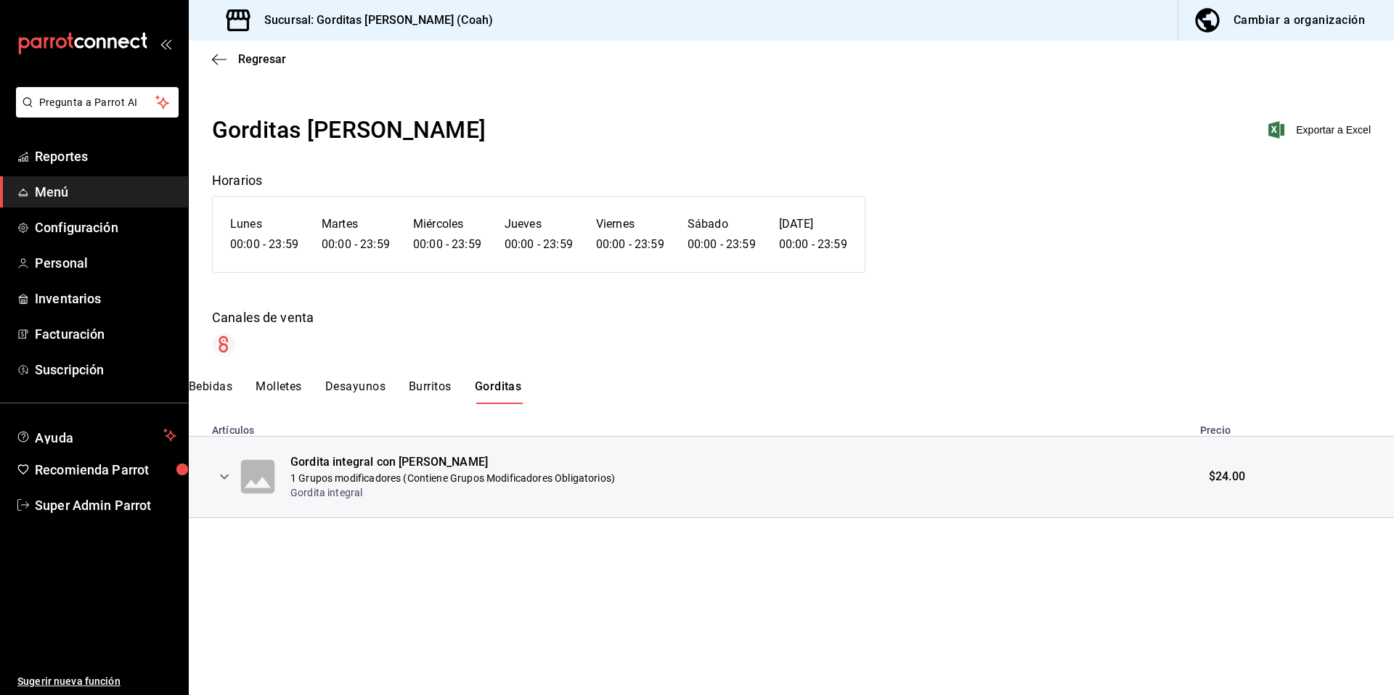
click at [229, 480] on icon "expand row" at bounding box center [224, 476] width 17 height 17
click at [300, 546] on icon "expand row" at bounding box center [302, 549] width 17 height 17
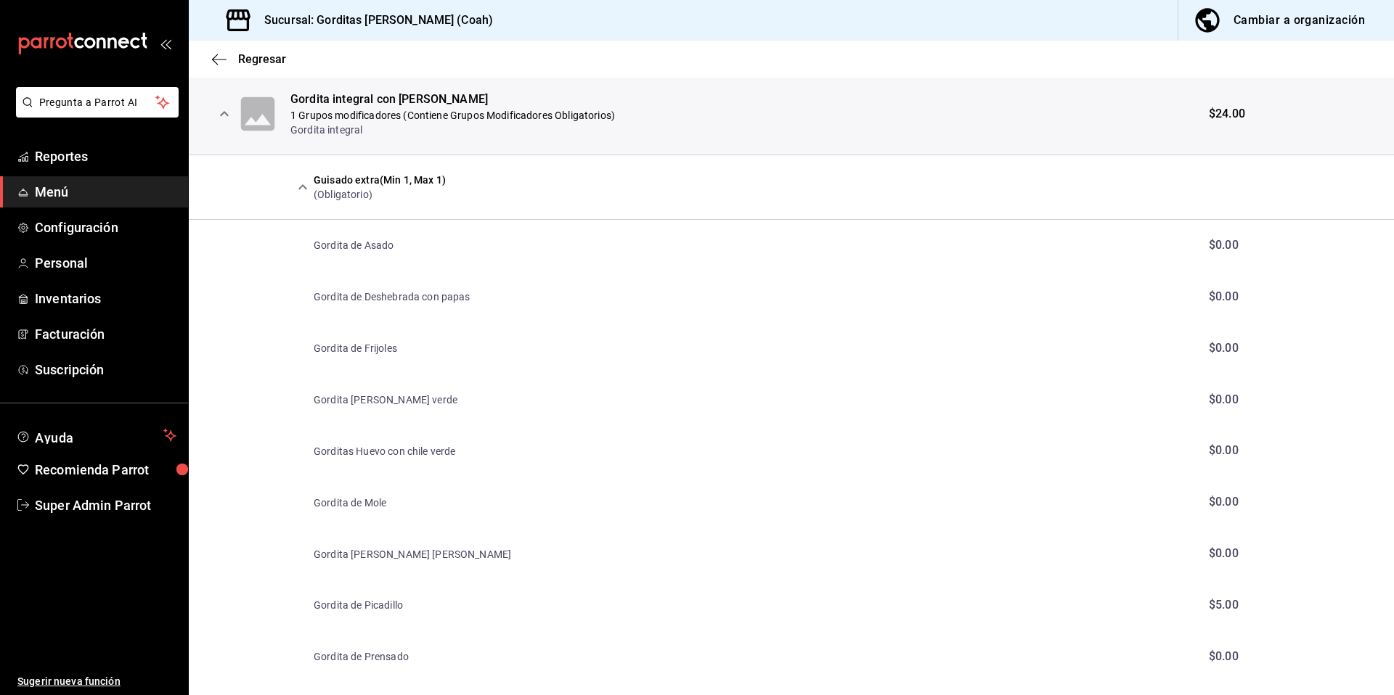
scroll to position [279, 0]
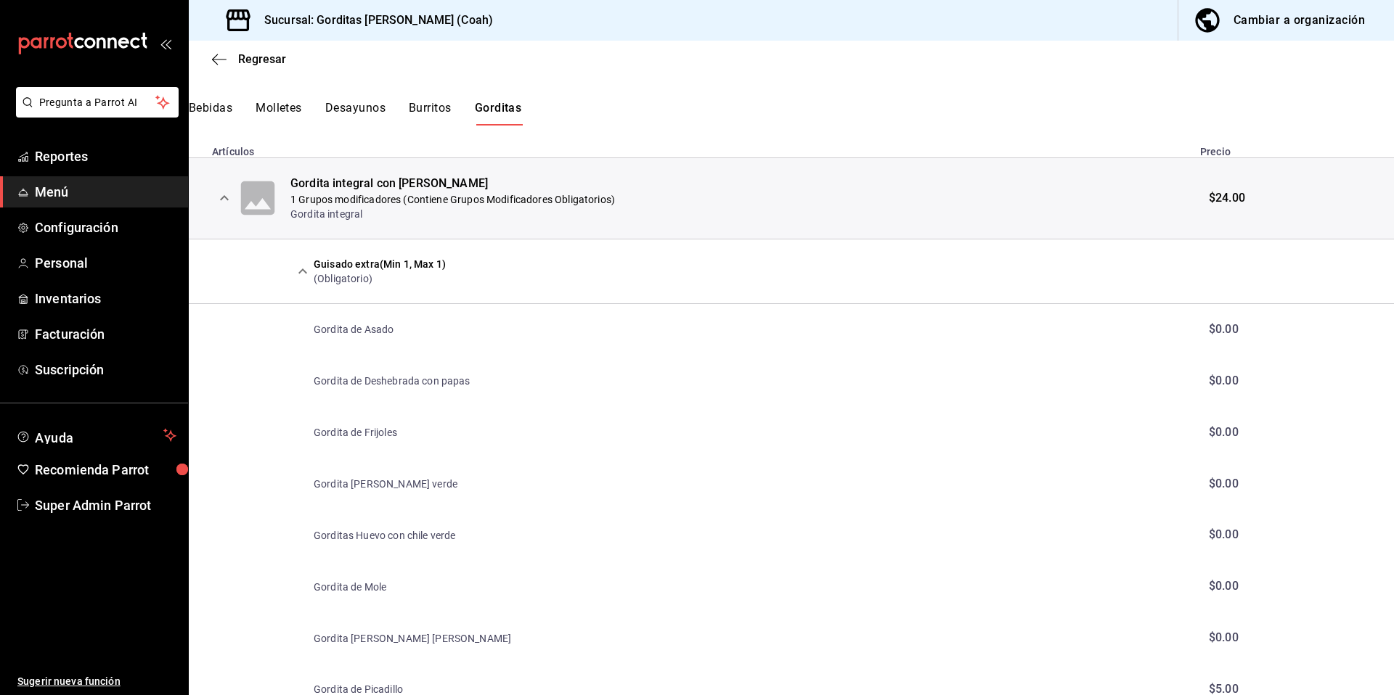
click at [415, 108] on button "Burritos" at bounding box center [430, 113] width 43 height 25
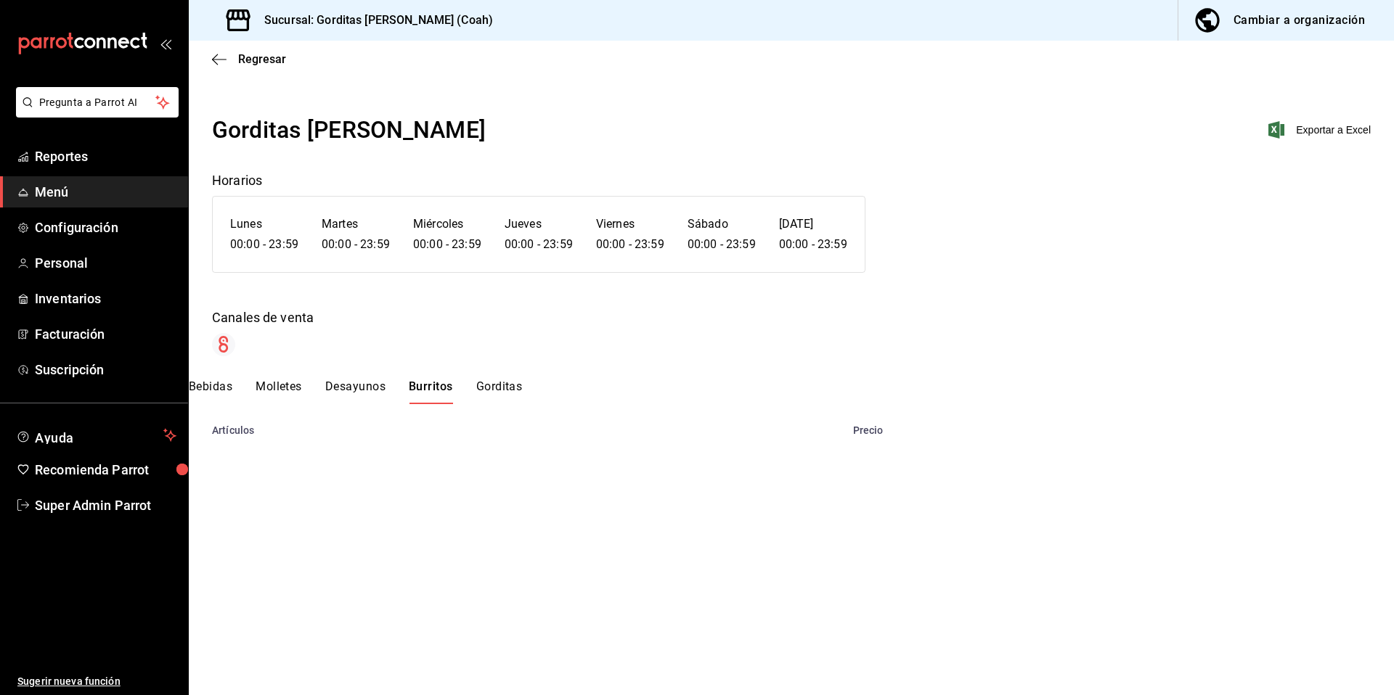
scroll to position [0, 0]
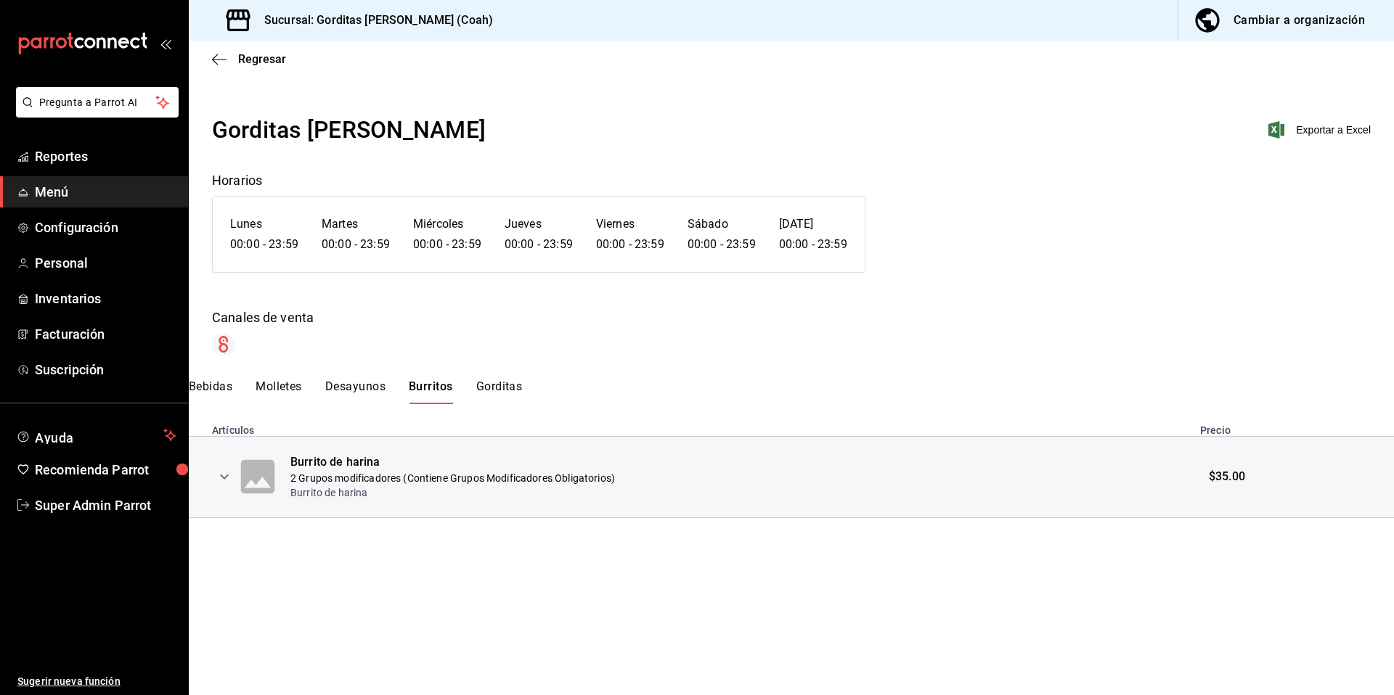
click at [221, 478] on icon "expand row" at bounding box center [224, 476] width 17 height 17
click at [302, 555] on icon "expand row" at bounding box center [302, 549] width 17 height 17
click at [519, 394] on button "Gorditas" at bounding box center [499, 392] width 46 height 25
click at [228, 478] on icon "expand row" at bounding box center [224, 476] width 17 height 17
click at [293, 552] on button "expand row" at bounding box center [302, 550] width 25 height 25
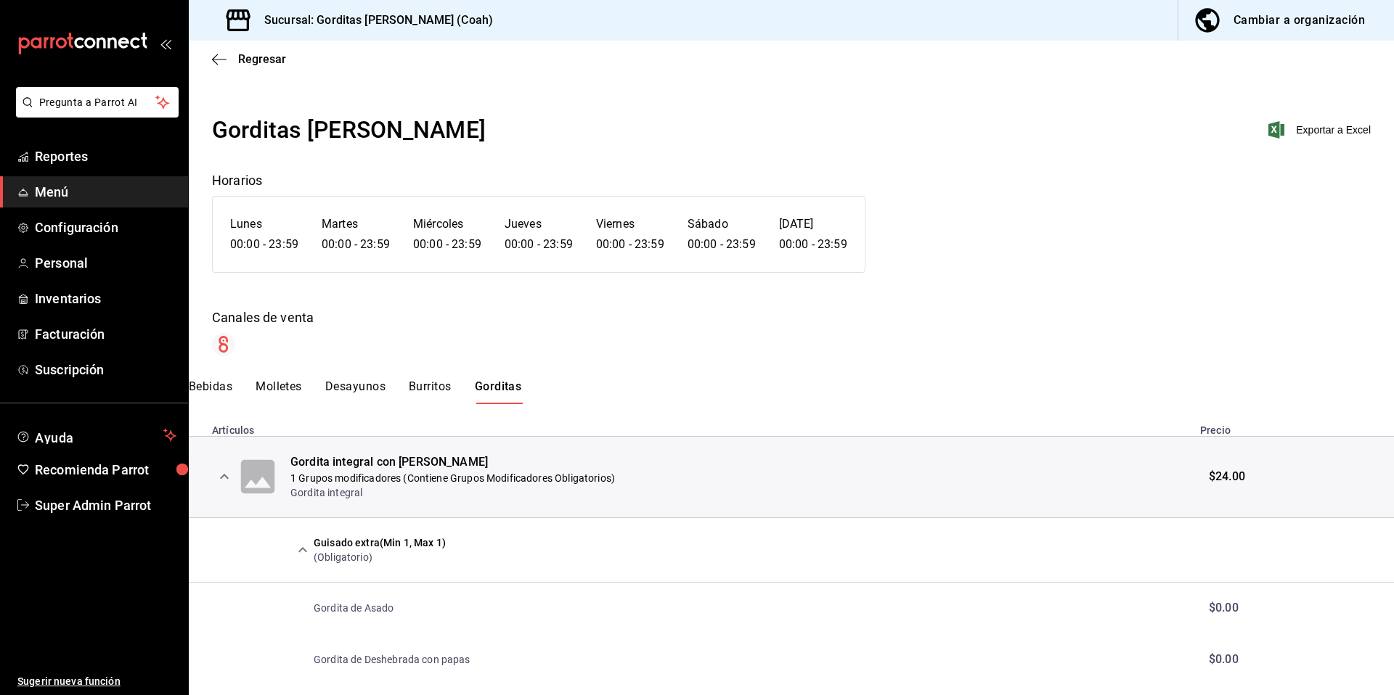
click at [348, 389] on button "Desayunos" at bounding box center [355, 392] width 60 height 25
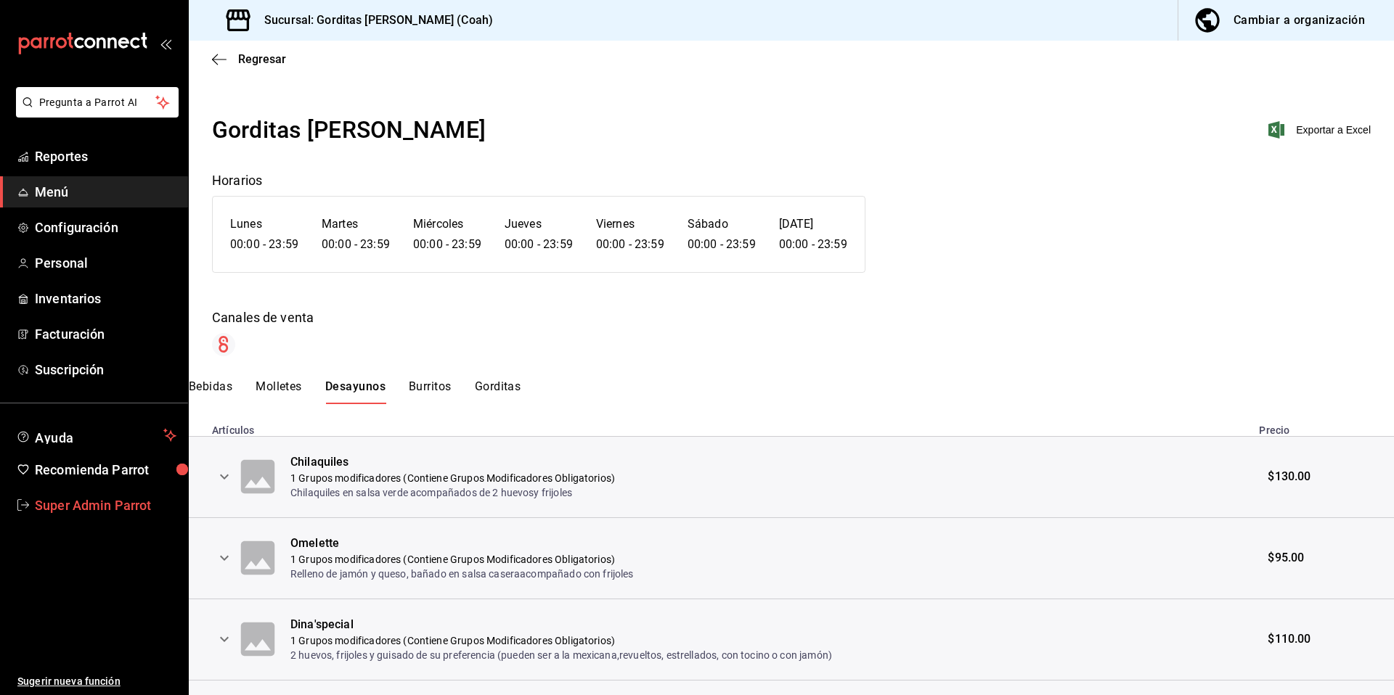
click at [109, 507] on span "Super Admin Parrot" at bounding box center [106, 506] width 142 height 20
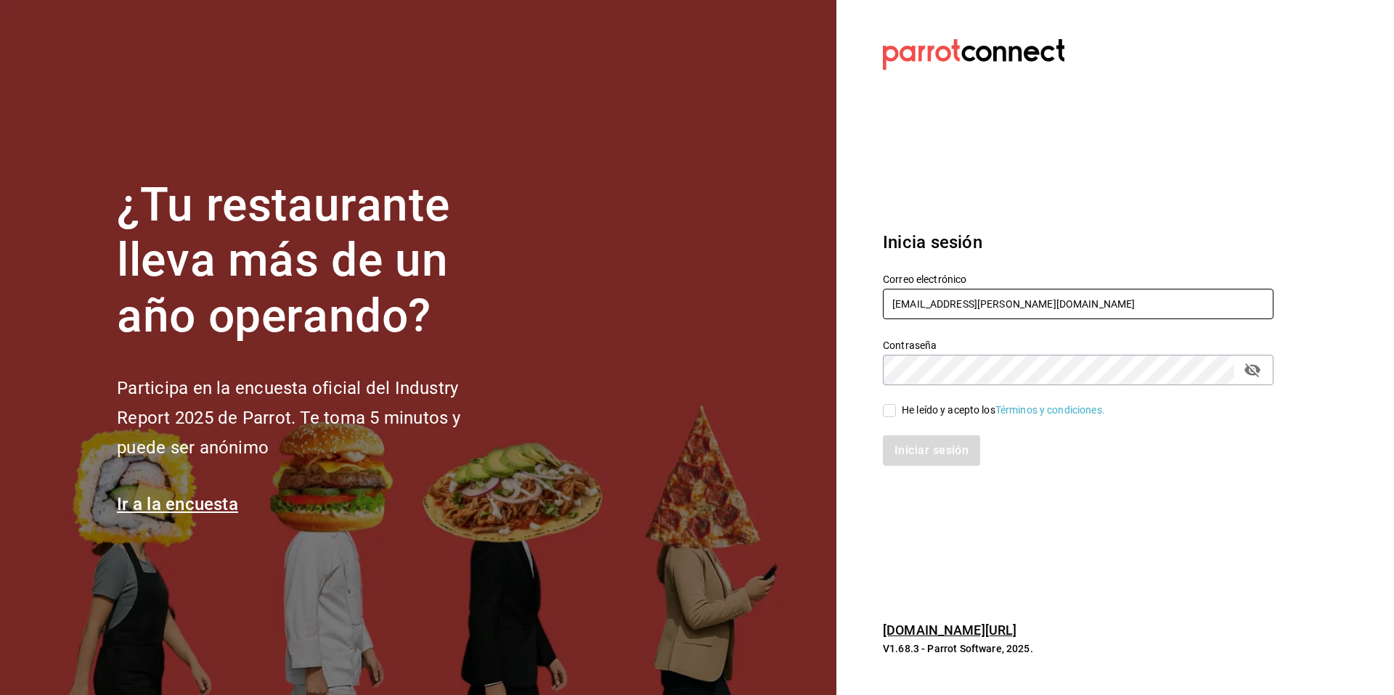
drag, startPoint x: 1031, startPoint y: 316, endPoint x: 863, endPoint y: 304, distance: 168.1
click at [863, 304] on section "Datos incorrectos. Verifica que tu Correo o Contraseña estén bien escritos. Ini…" at bounding box center [1072, 347] width 472 height 695
type input "parce@cuauhtemoc.com"
click at [928, 413] on div "He leído y acepto los Términos y condiciones." at bounding box center [1002, 410] width 203 height 15
click at [896, 413] on input "He leído y acepto los Términos y condiciones." at bounding box center [889, 410] width 13 height 13
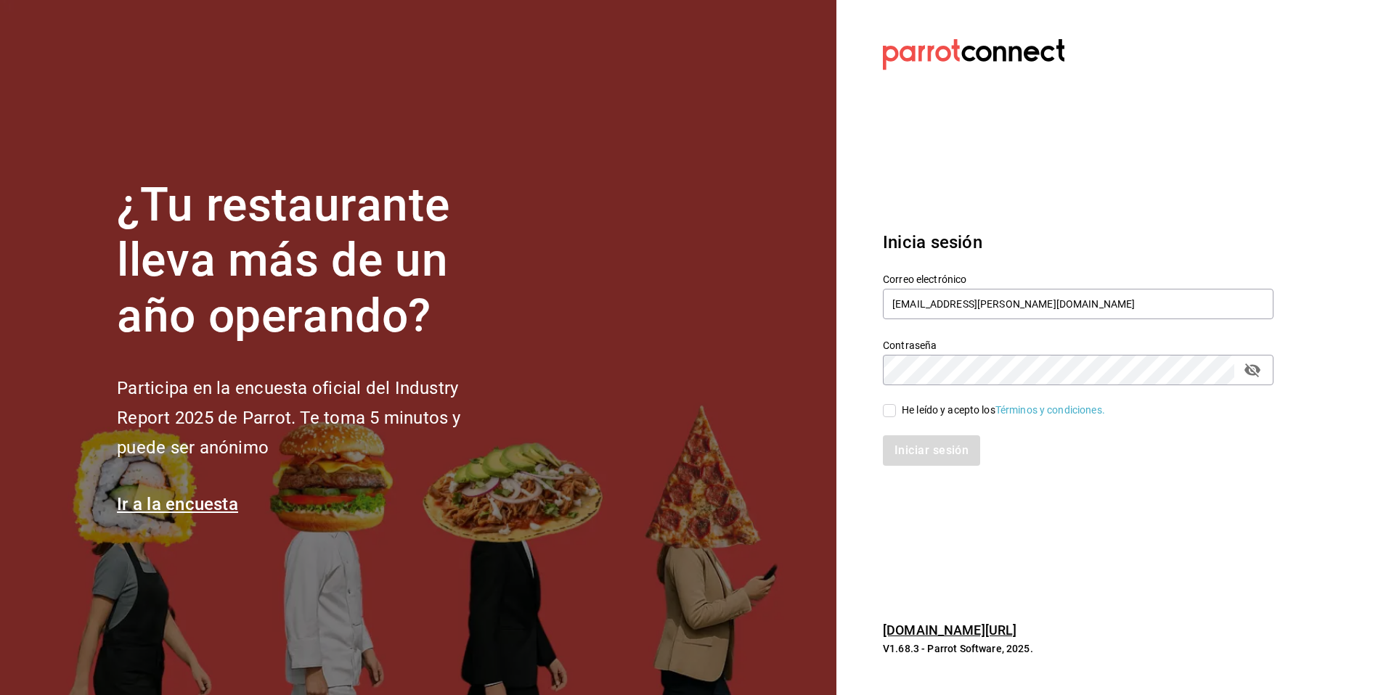
checkbox input "true"
click at [917, 459] on button "Iniciar sesión" at bounding box center [932, 450] width 99 height 30
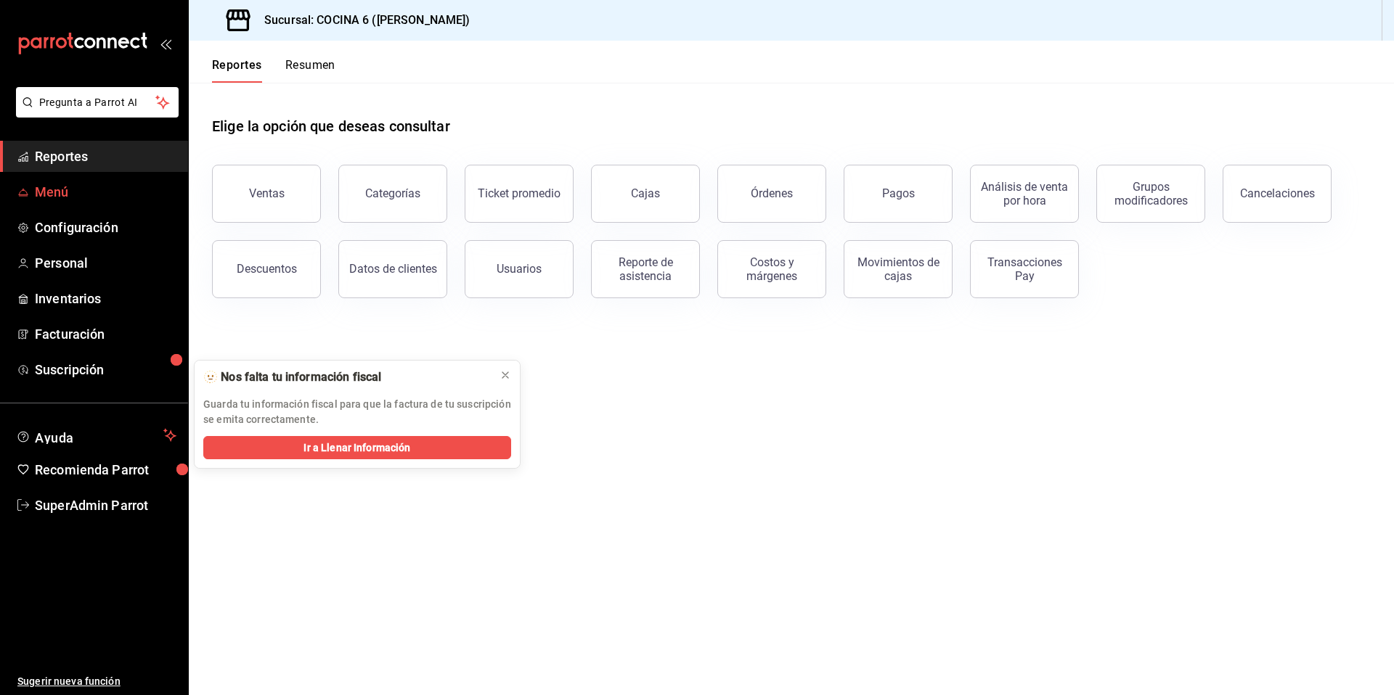
click at [53, 200] on span "Menú" at bounding box center [106, 192] width 142 height 20
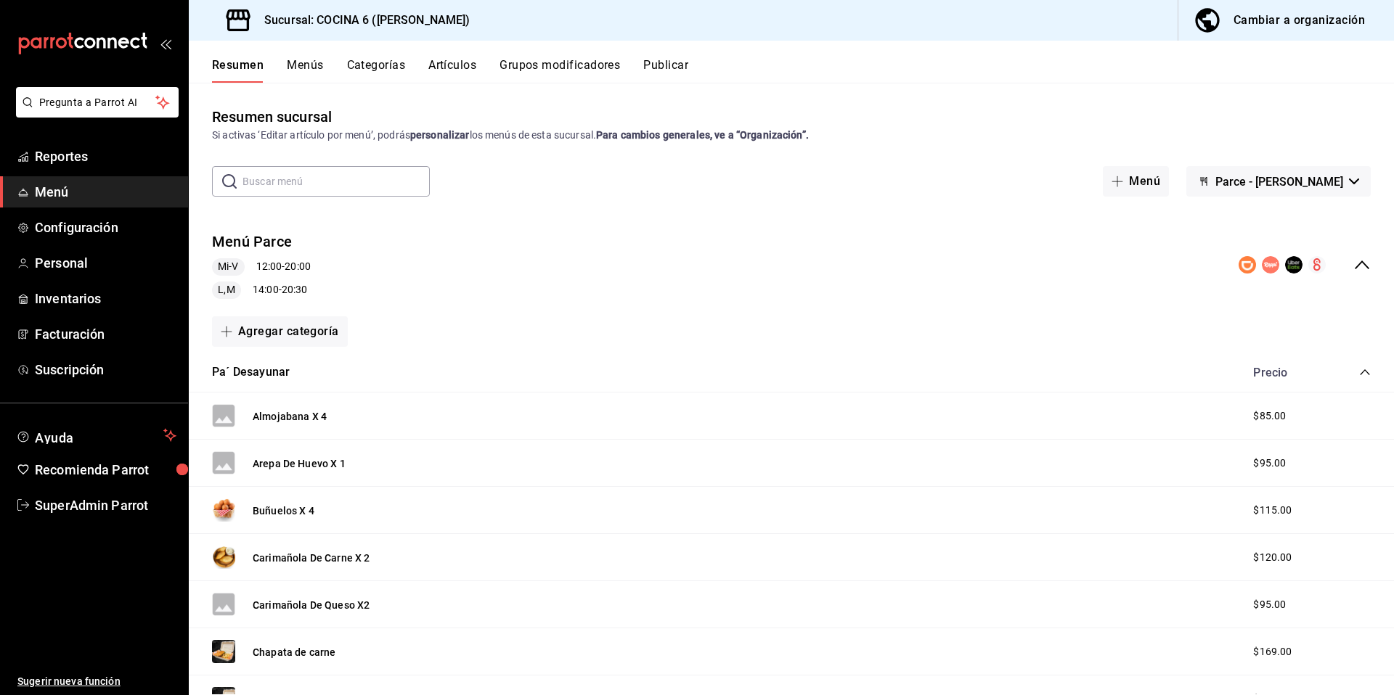
click at [1304, 189] on button "Parce - Cuauhtemoc" at bounding box center [1278, 181] width 184 height 30
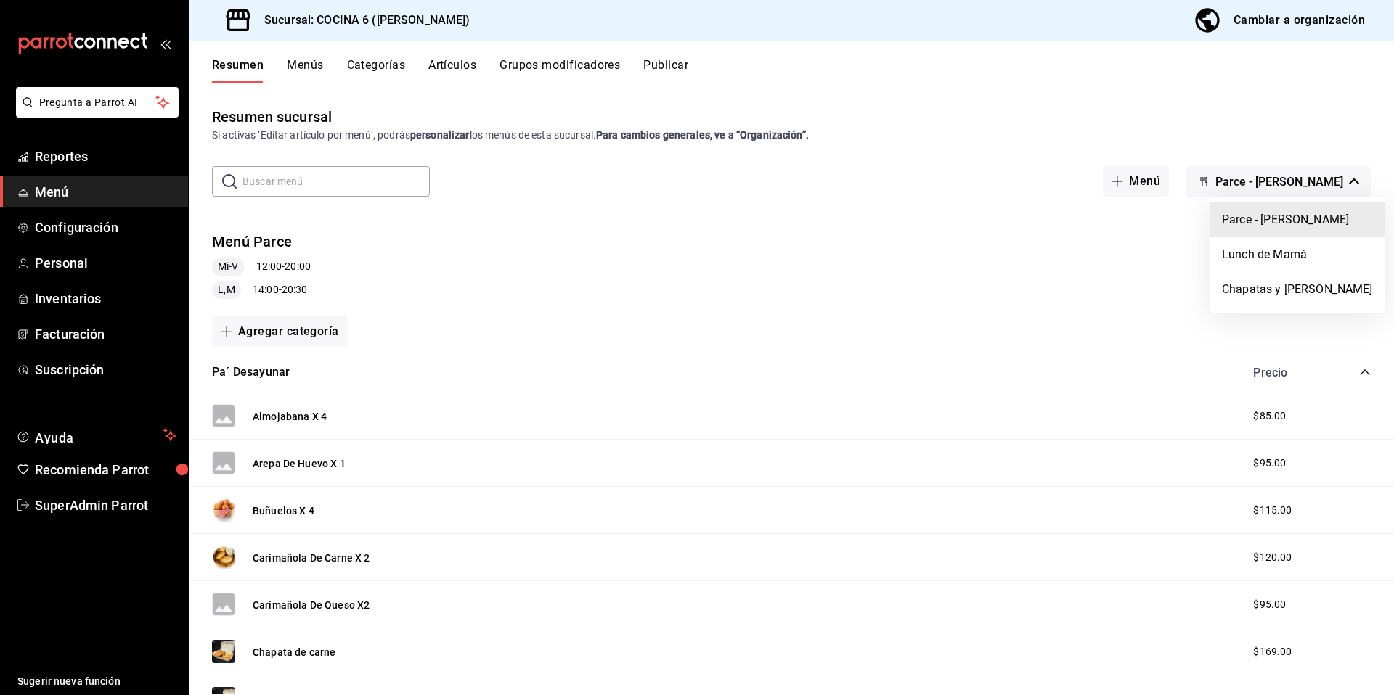
click at [1224, 126] on div at bounding box center [697, 347] width 1394 height 695
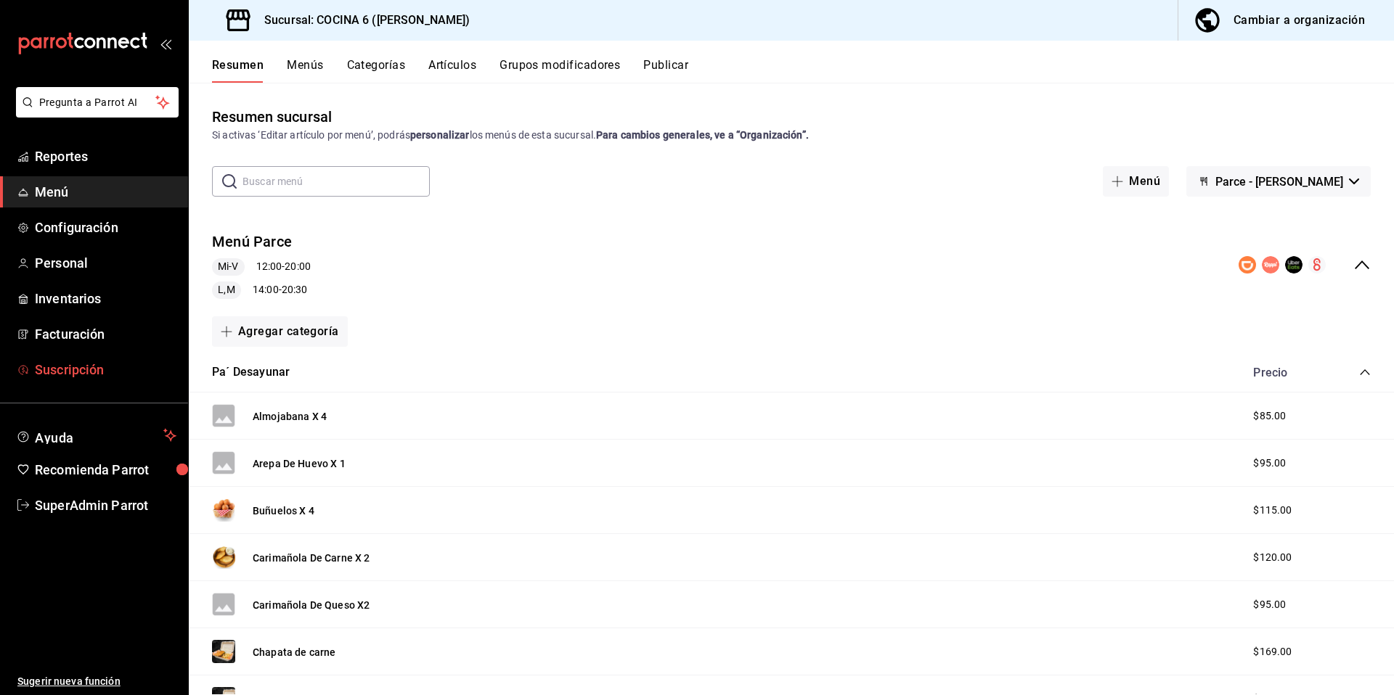
click at [85, 367] on span "Suscripción" at bounding box center [106, 370] width 142 height 20
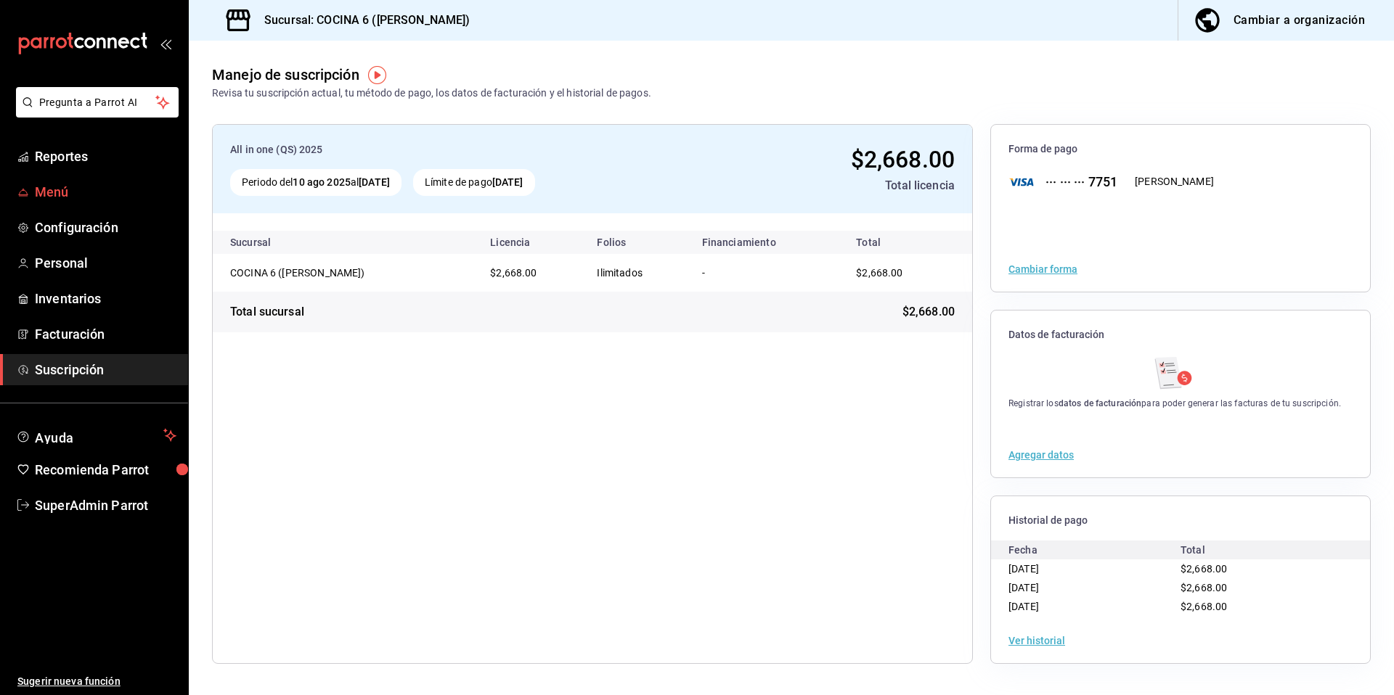
click at [46, 192] on span "Menú" at bounding box center [106, 192] width 142 height 20
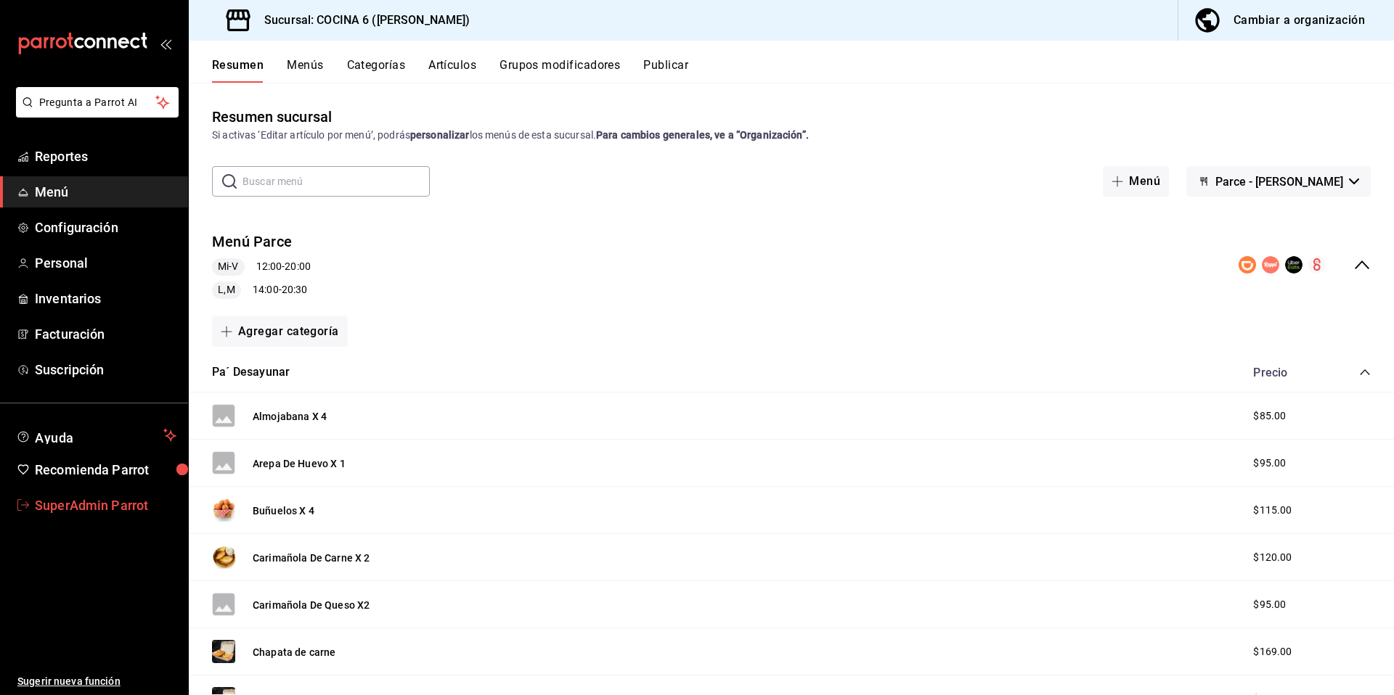
click at [70, 518] on link "SuperAdmin Parrot" at bounding box center [94, 505] width 188 height 31
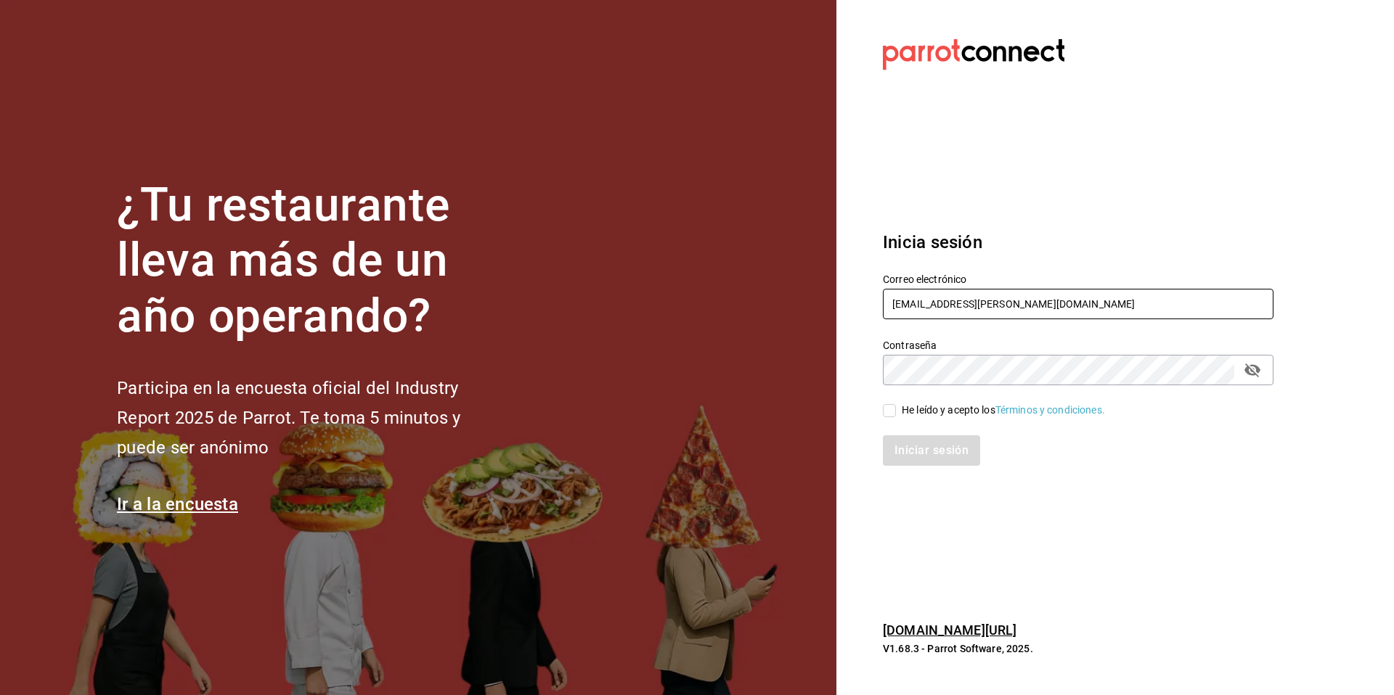
drag, startPoint x: 1015, startPoint y: 304, endPoint x: 854, endPoint y: 300, distance: 160.4
click at [854, 300] on section "Datos incorrectos. Verifica que tu Correo o Contraseña estén bien escritos. Ini…" at bounding box center [1072, 347] width 472 height 695
type input "[EMAIL_ADDRESS][DOMAIN_NAME]"
click at [920, 420] on div "Iniciar sesión" at bounding box center [1069, 442] width 408 height 48
click at [917, 411] on div "He leído y acepto los Términos y condiciones." at bounding box center [1002, 410] width 203 height 15
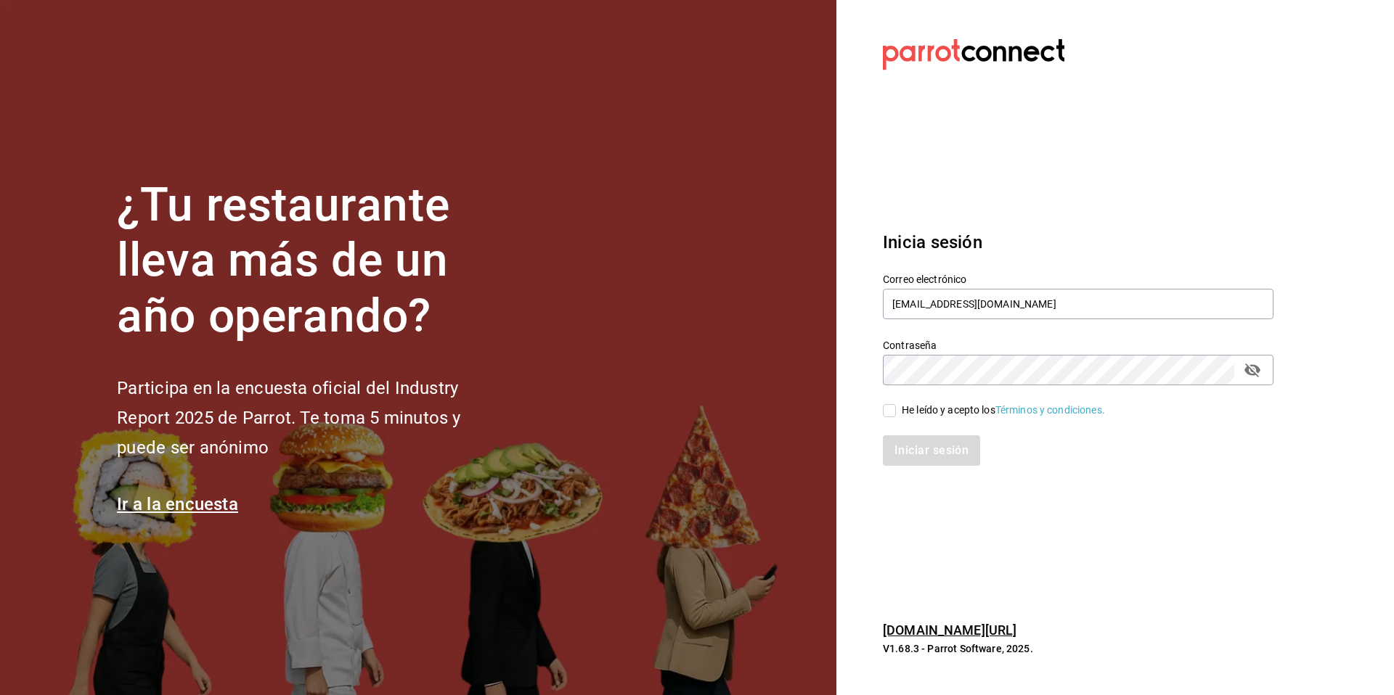
click at [896, 411] on input "He leído y acepto los Términos y condiciones." at bounding box center [889, 410] width 13 height 13
checkbox input "true"
click at [908, 450] on button "Iniciar sesión" at bounding box center [932, 450] width 99 height 30
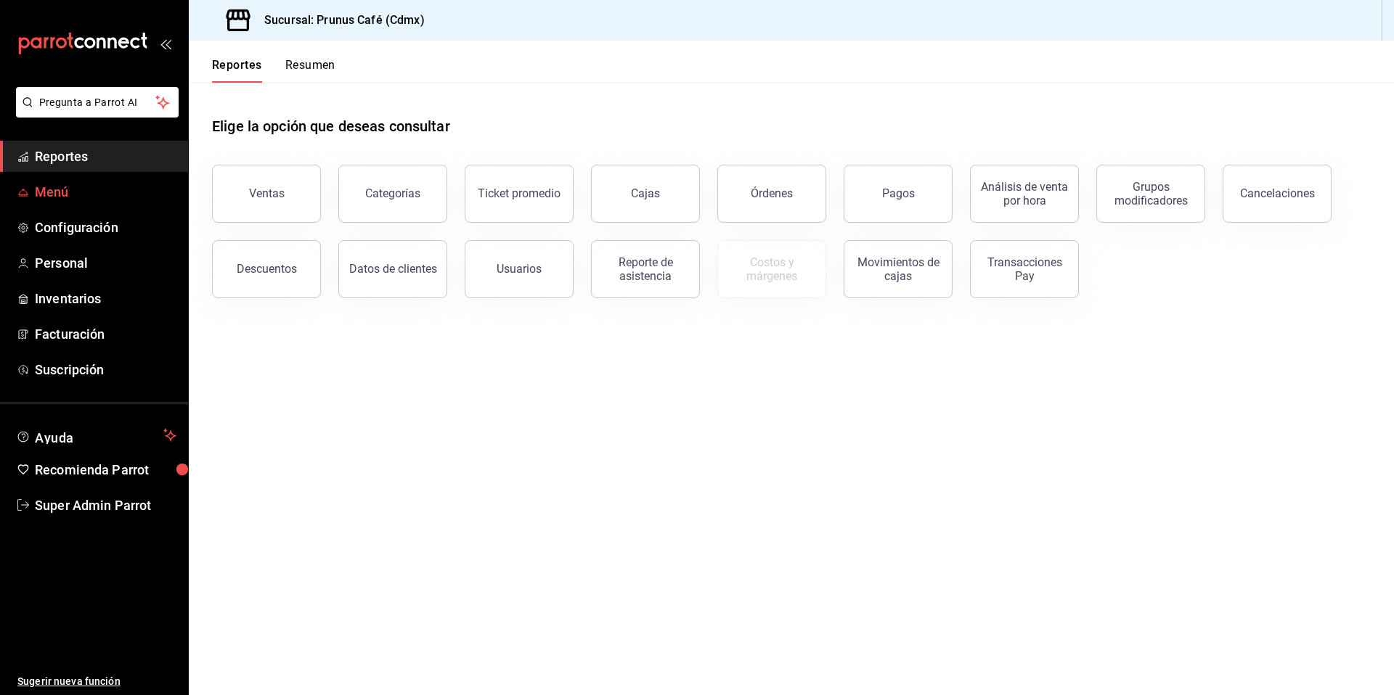
click at [44, 200] on span "Menú" at bounding box center [106, 192] width 142 height 20
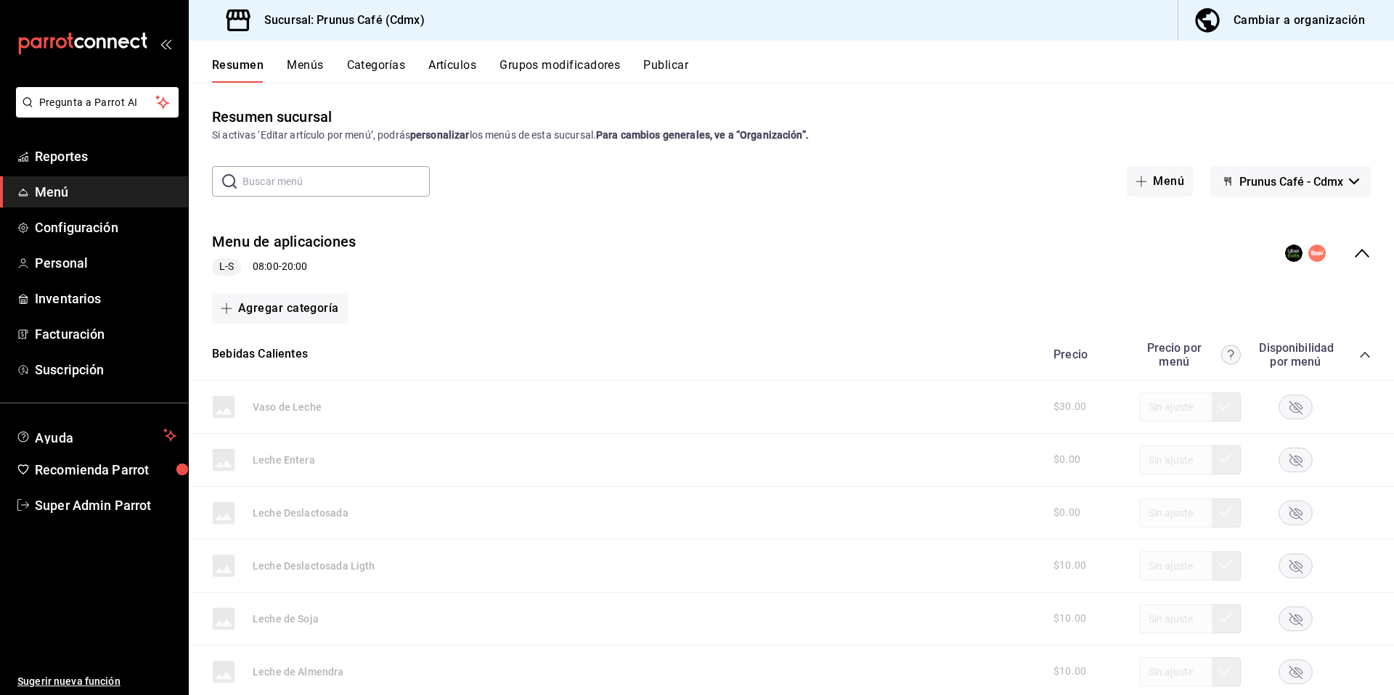
click at [1353, 256] on icon "collapse-menu-row" at bounding box center [1361, 253] width 17 height 17
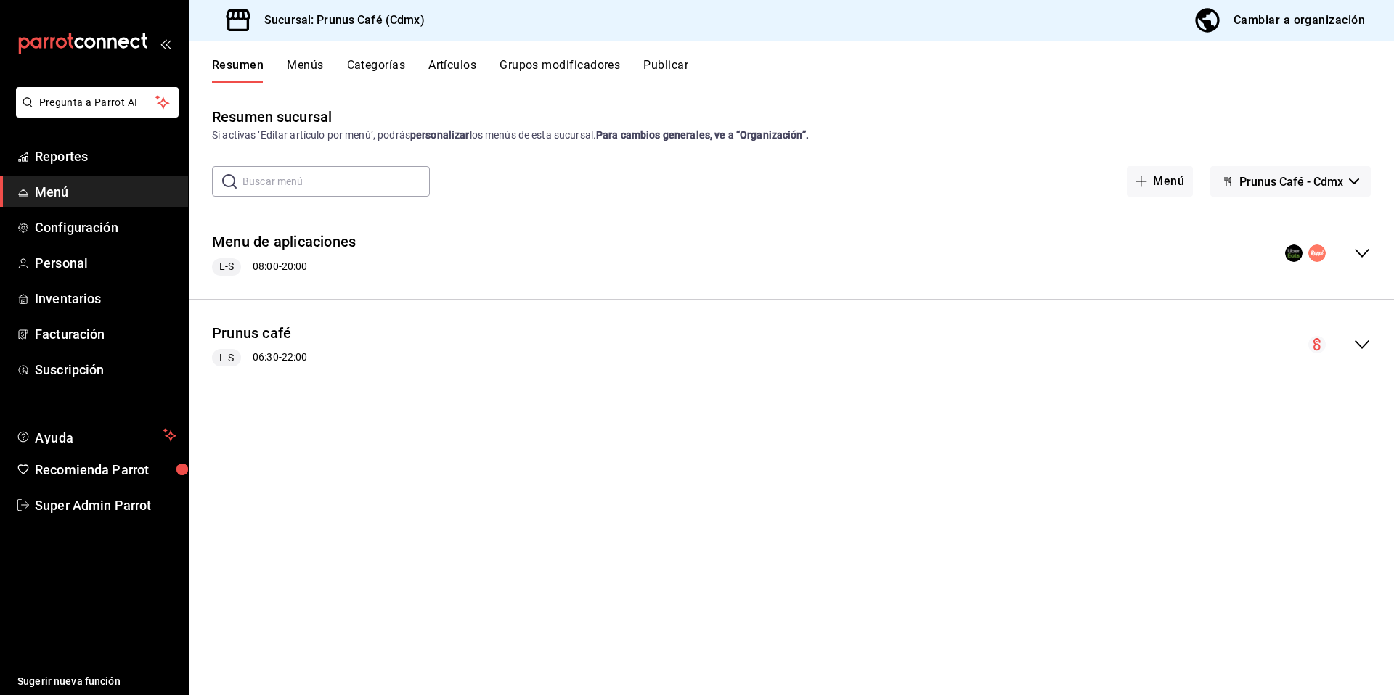
click at [1359, 252] on icon "collapse-menu-row" at bounding box center [1361, 253] width 17 height 17
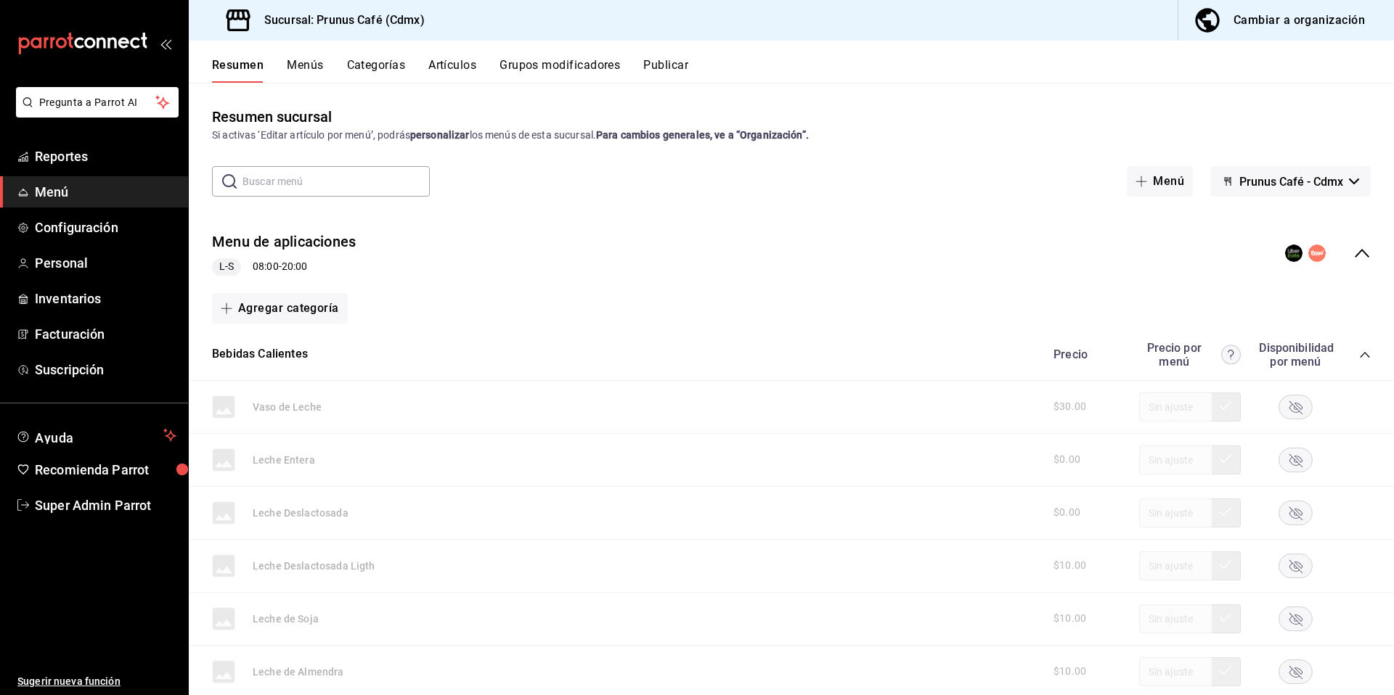
click at [1353, 248] on icon "collapse-menu-row" at bounding box center [1361, 253] width 17 height 17
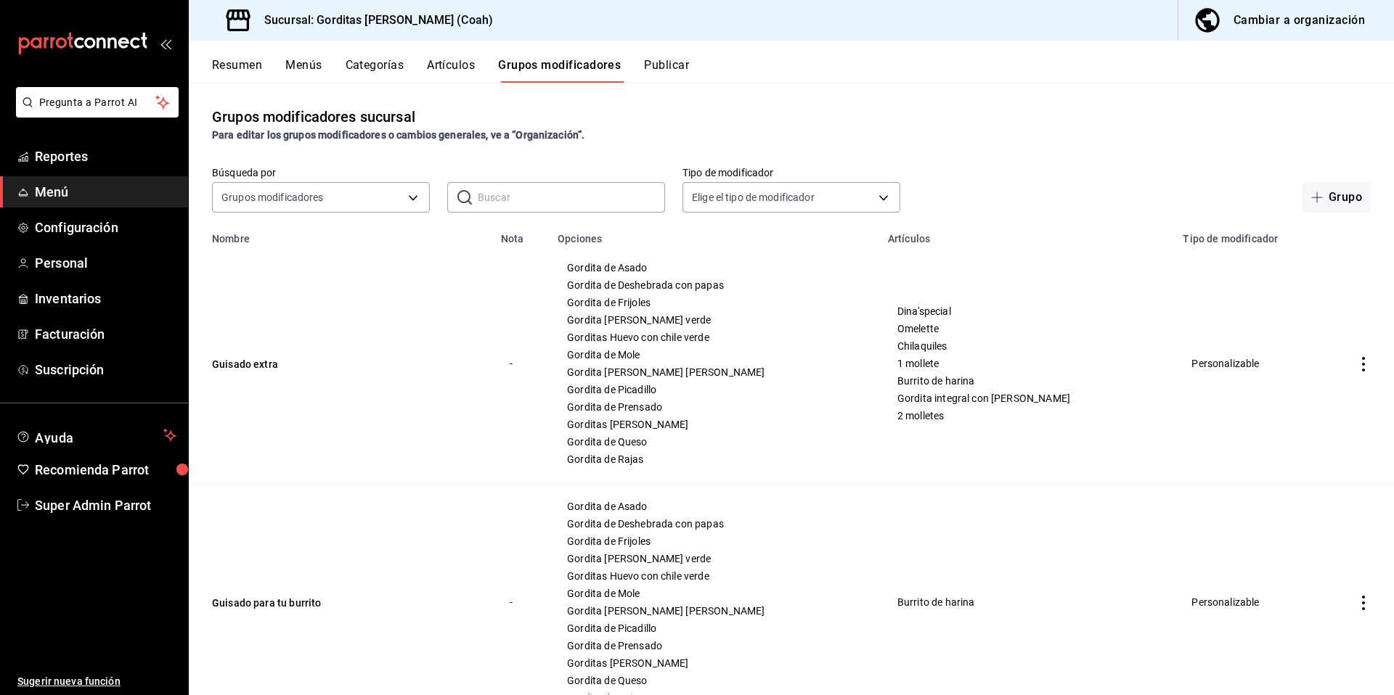
scroll to position [210, 0]
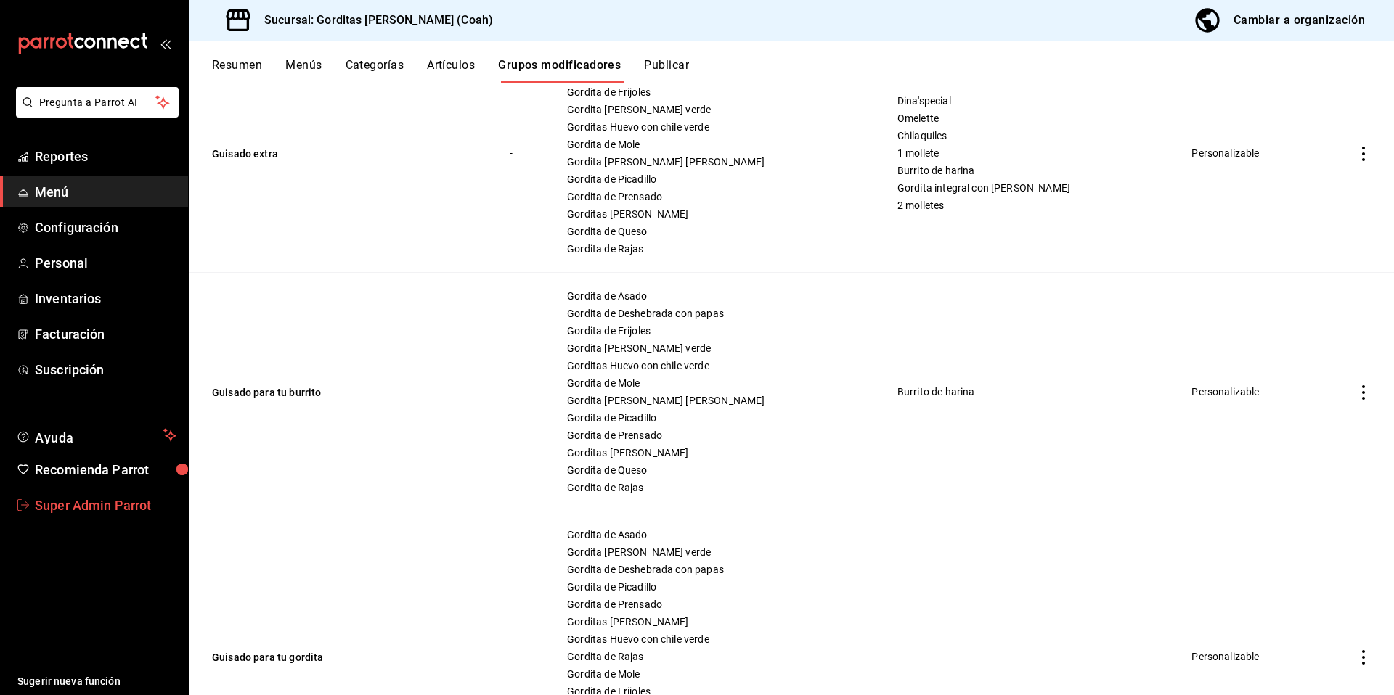
click at [90, 518] on link "Super Admin Parrot" at bounding box center [94, 505] width 188 height 31
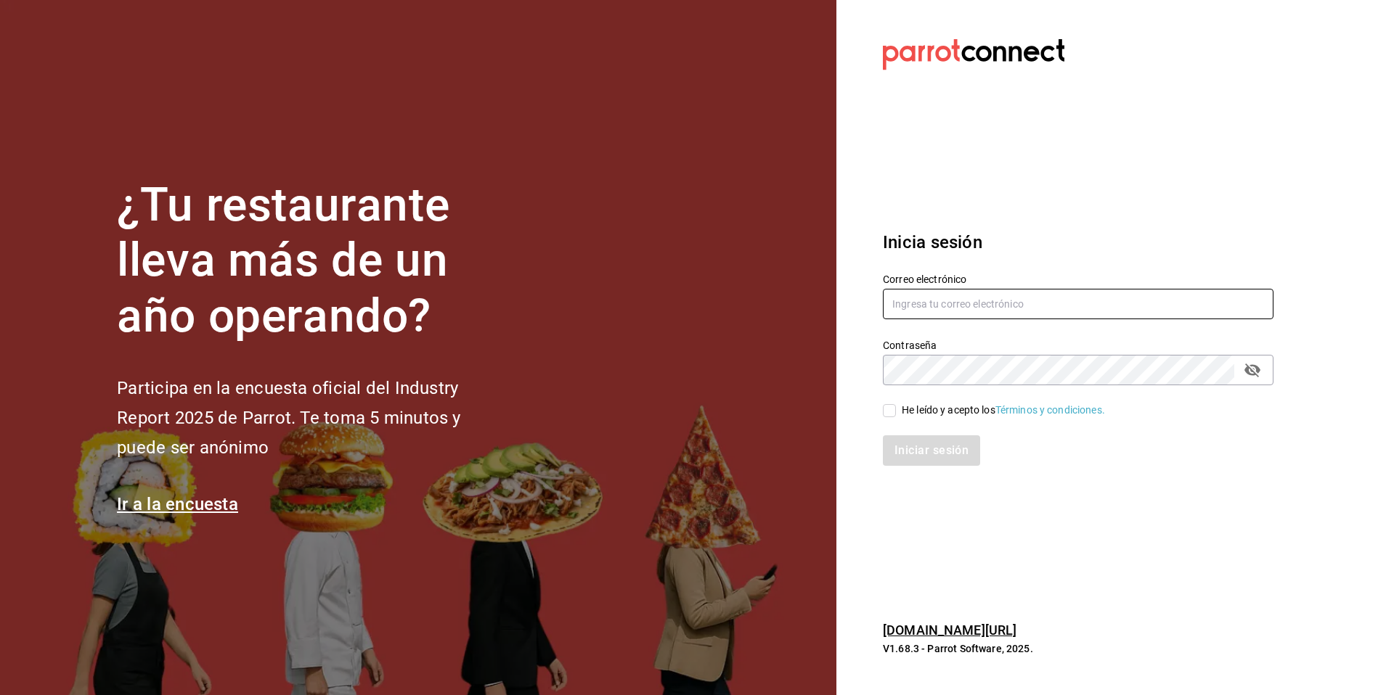
type input "[EMAIL_ADDRESS][DOMAIN_NAME]"
